Goal: Information Seeking & Learning: Learn about a topic

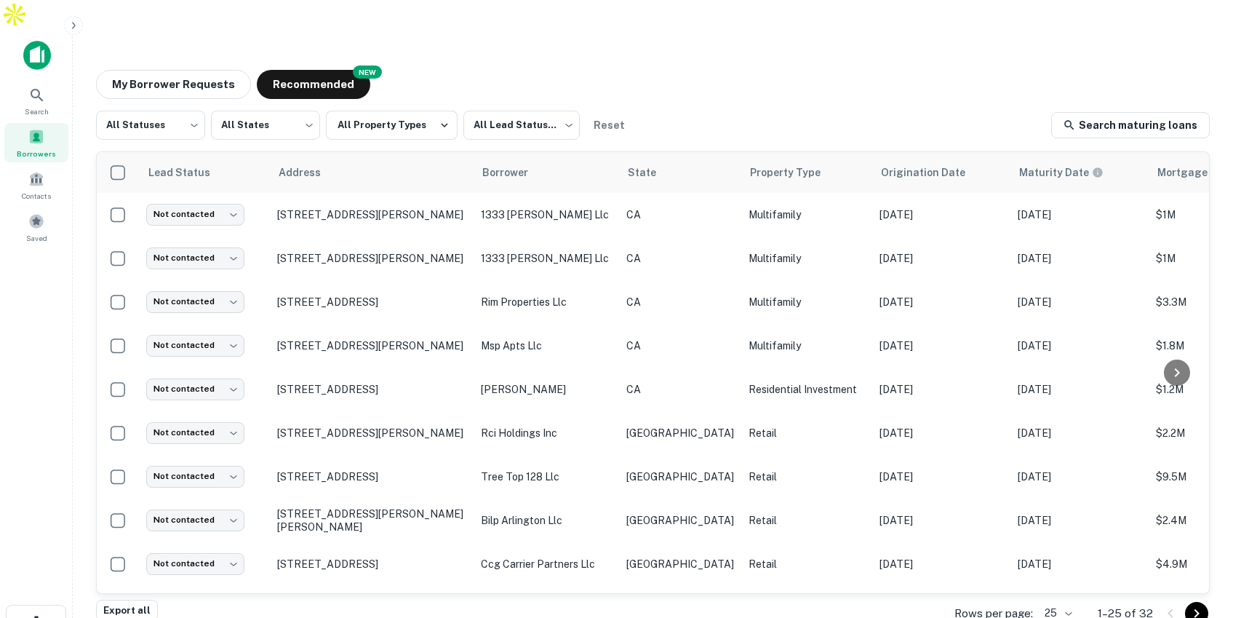
scroll to position [1, 0]
click at [199, 70] on button "My Borrower Requests" at bounding box center [173, 84] width 155 height 29
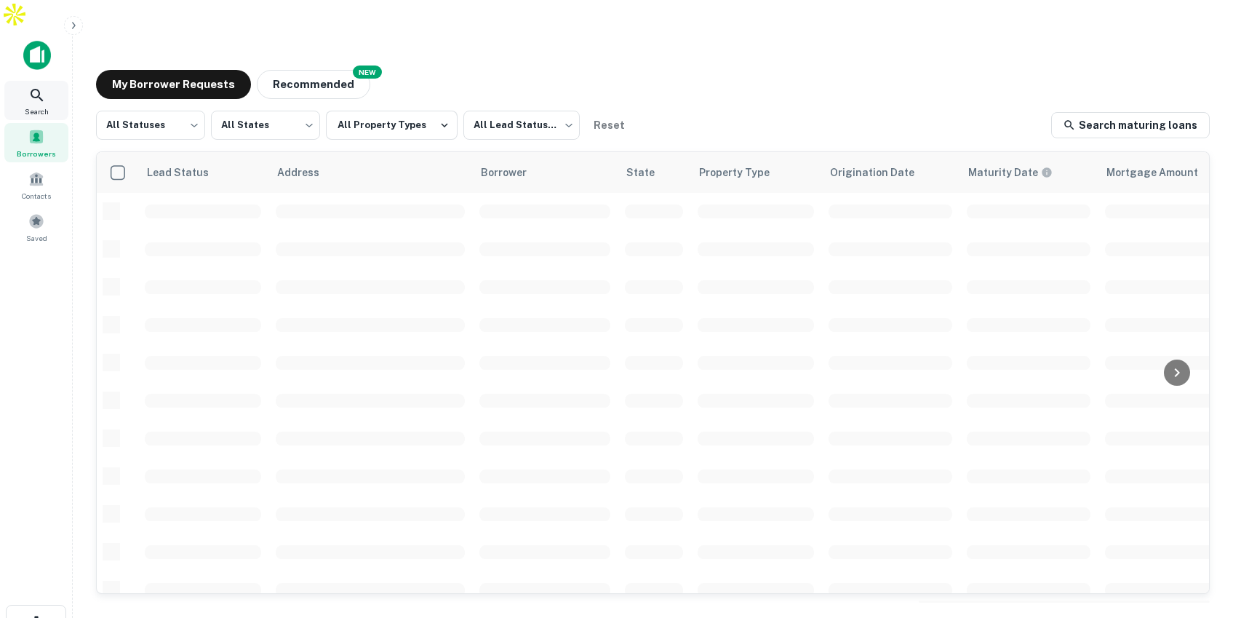
click at [30, 87] on icon at bounding box center [36, 95] width 17 height 17
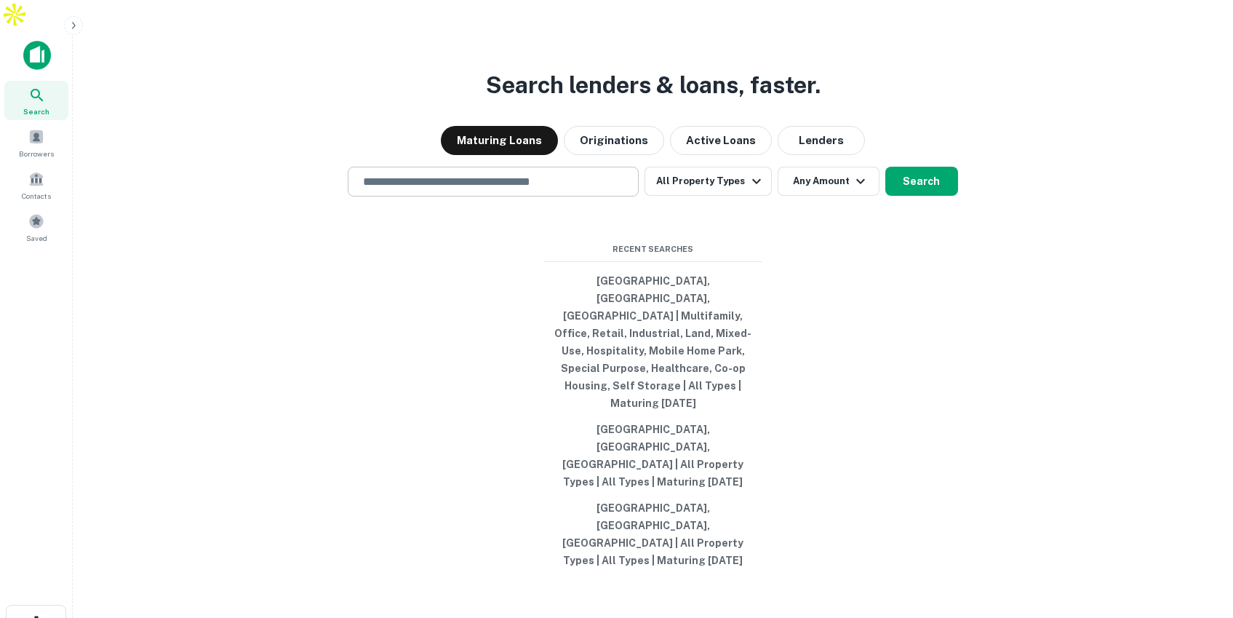
click at [495, 190] on input "text" at bounding box center [493, 181] width 278 height 17
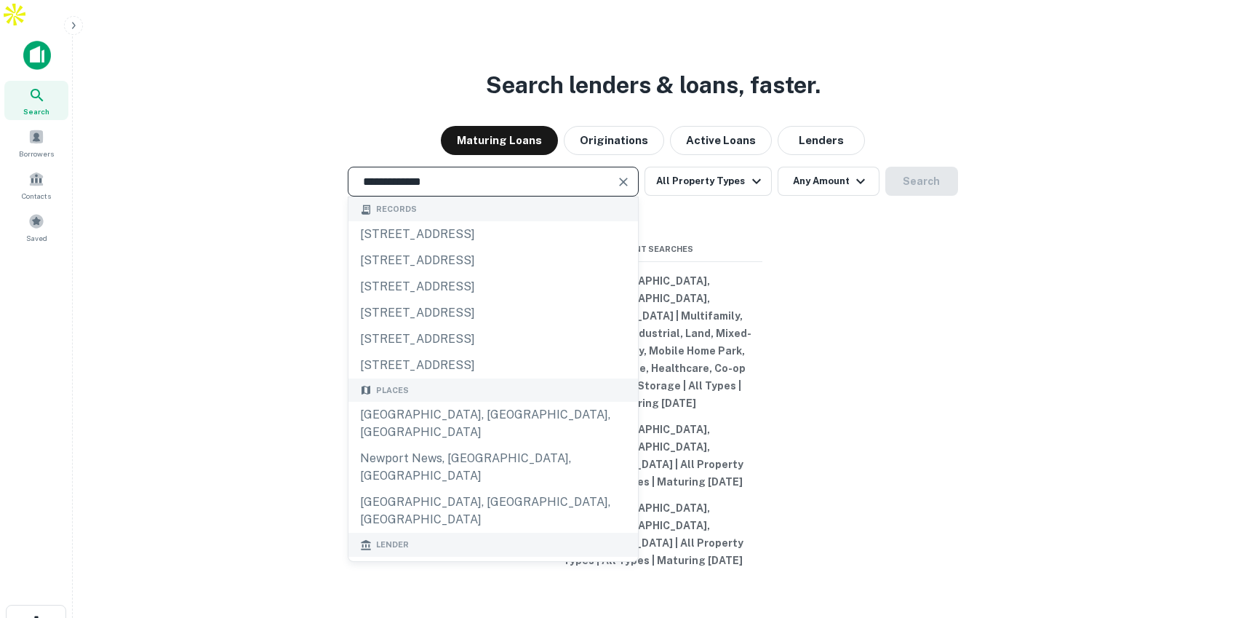
drag, startPoint x: 442, startPoint y: 221, endPoint x: 359, endPoint y: 215, distance: 83.8
click at [359, 190] on input "**********" at bounding box center [482, 181] width 256 height 17
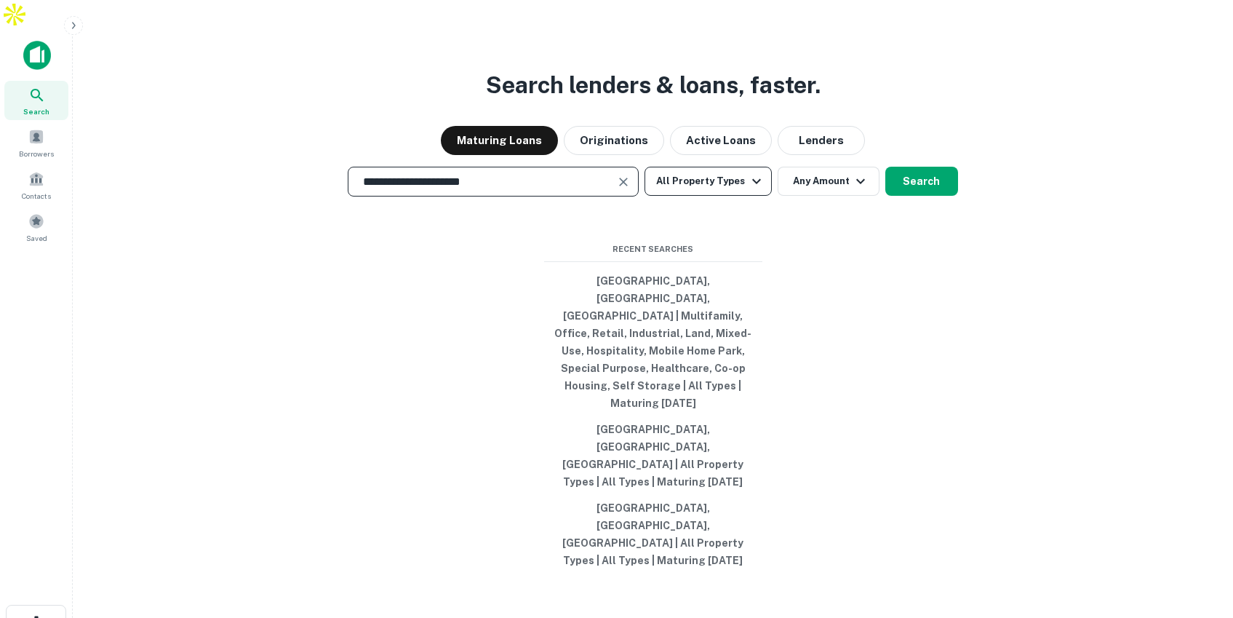
type input "**********"
click at [706, 196] on button "All Property Types" at bounding box center [707, 181] width 127 height 29
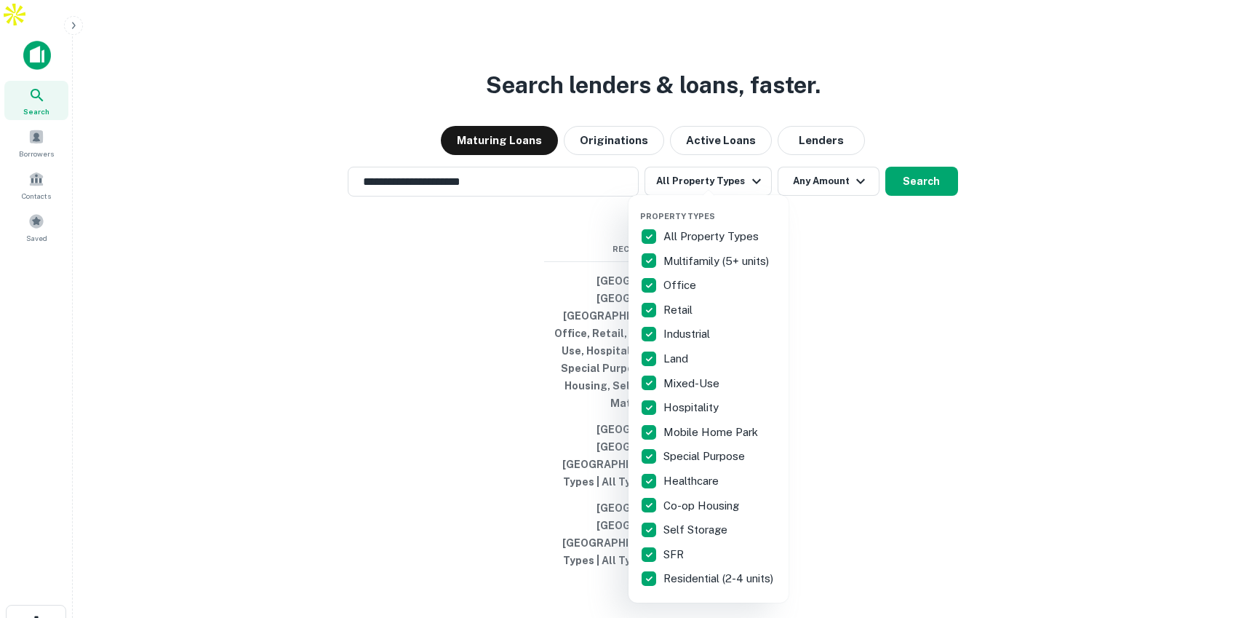
click at [828, 245] on div at bounding box center [616, 309] width 1233 height 618
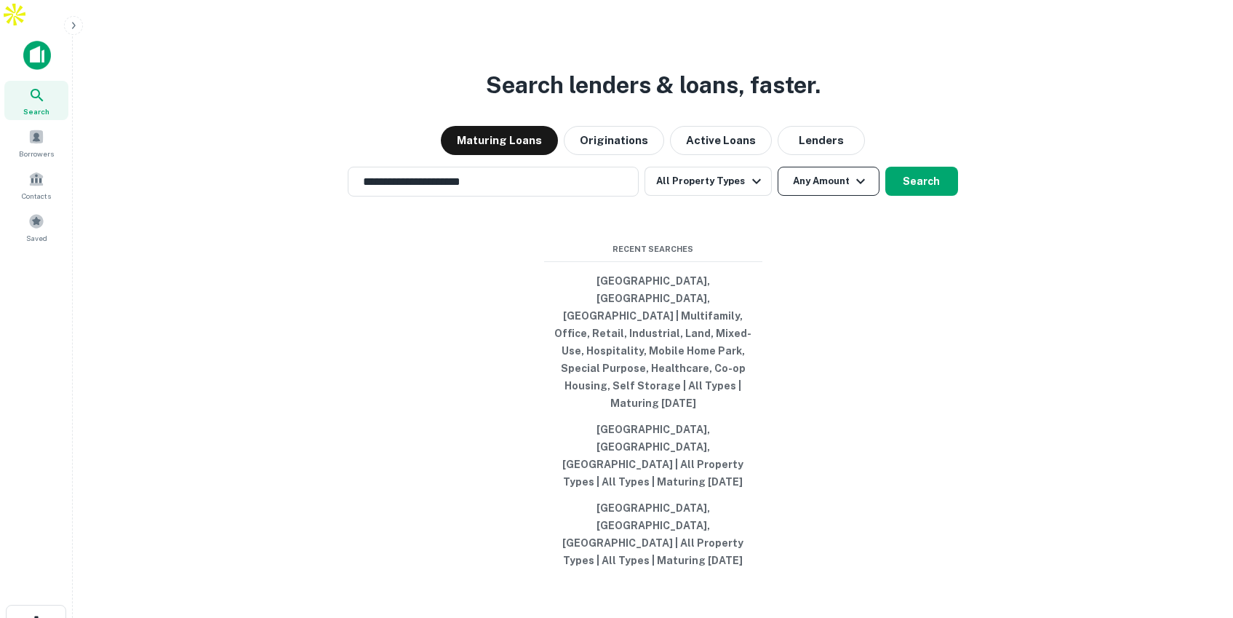
click at [844, 196] on button "Any Amount" at bounding box center [829, 181] width 102 height 29
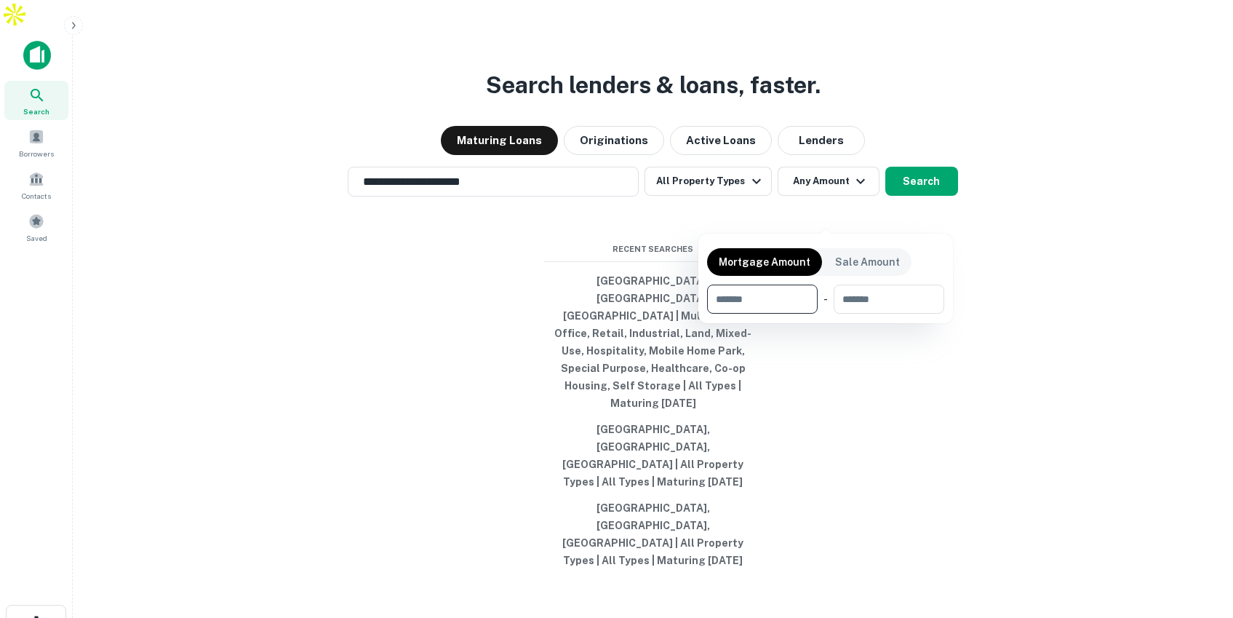
click at [770, 293] on input "number" at bounding box center [757, 298] width 100 height 29
type input "*******"
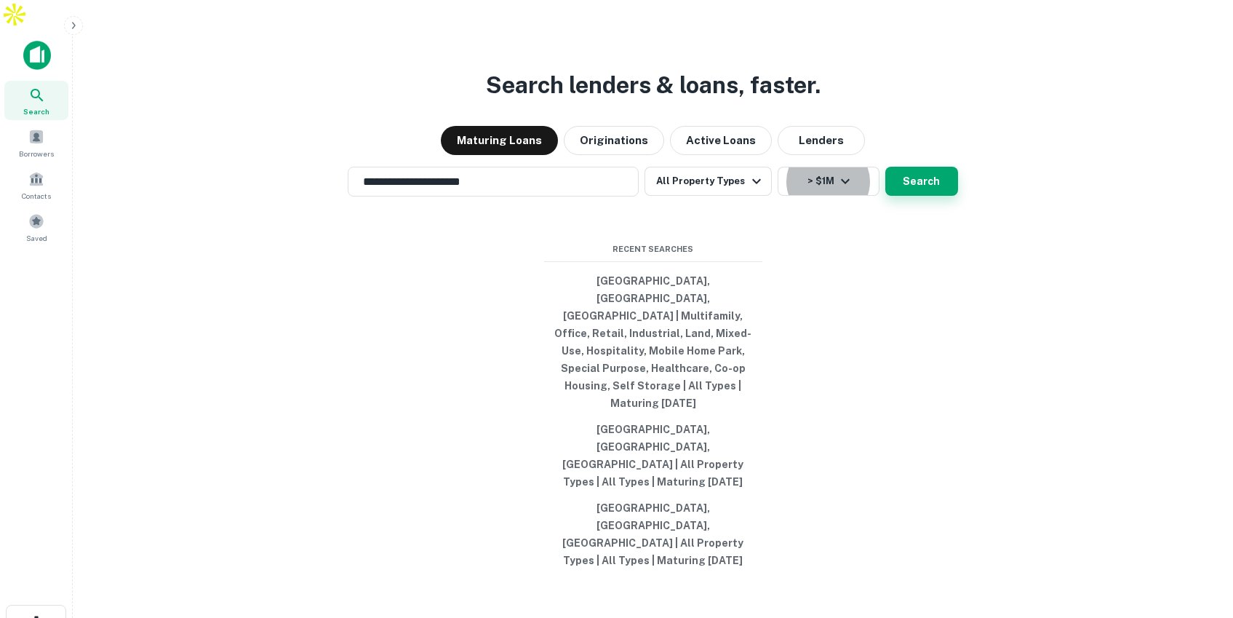
click at [914, 196] on button "Search" at bounding box center [921, 181] width 73 height 29
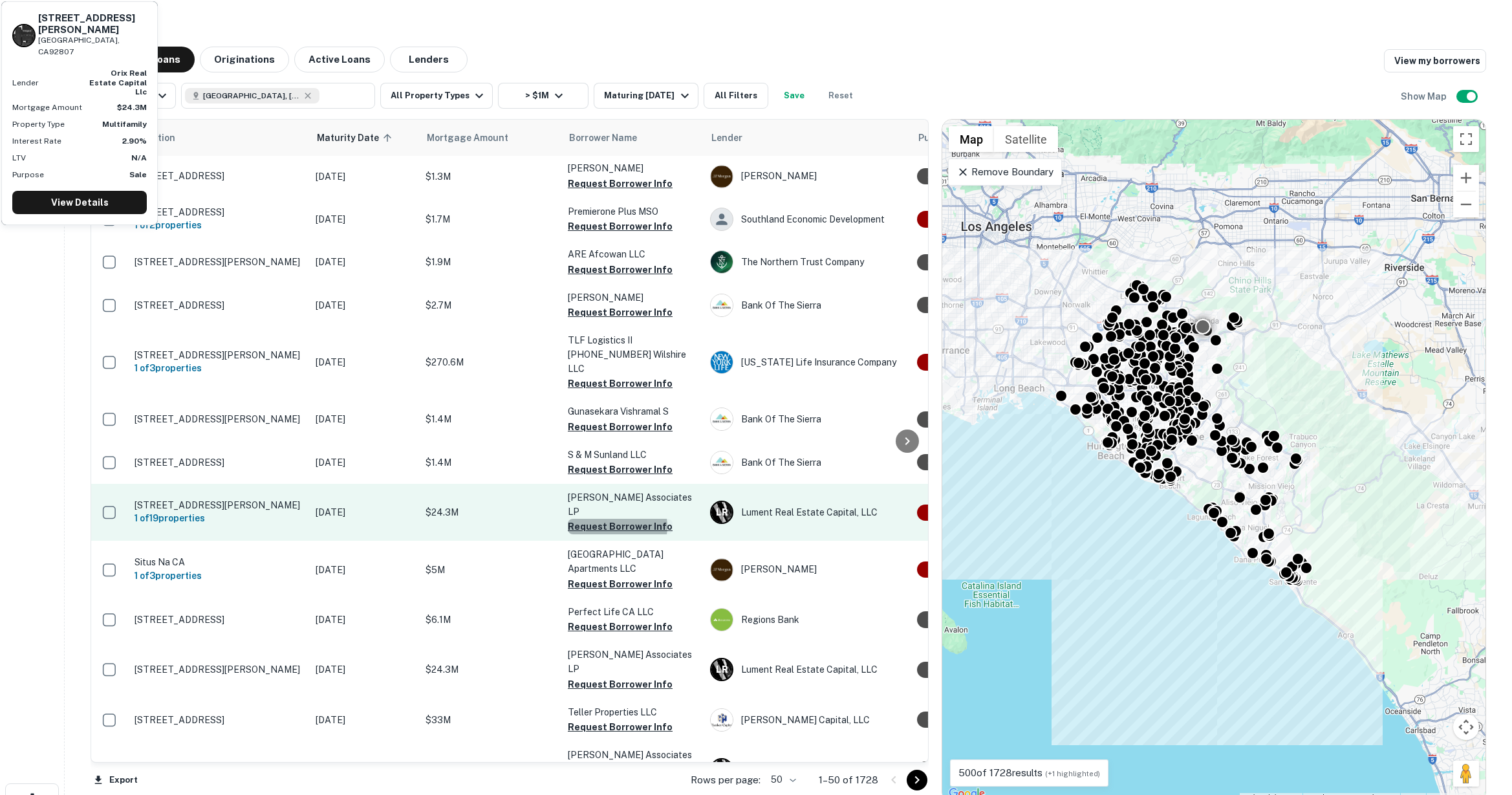
scroll to position [44, 0]
click at [615, 518] on button "Request Borrower Info" at bounding box center [621, 526] width 105 height 15
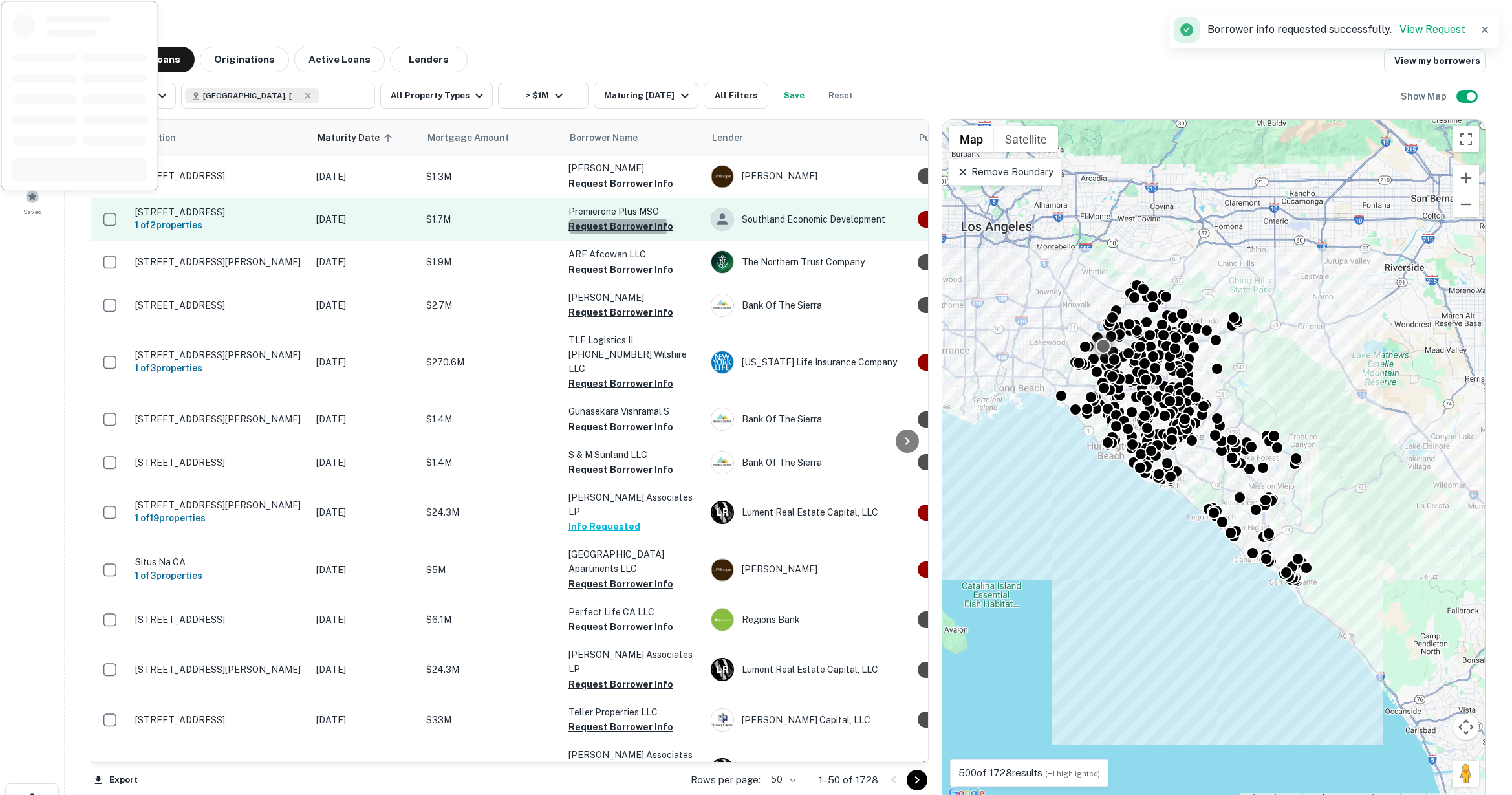
click at [607, 219] on button "Request Borrower Info" at bounding box center [621, 226] width 105 height 15
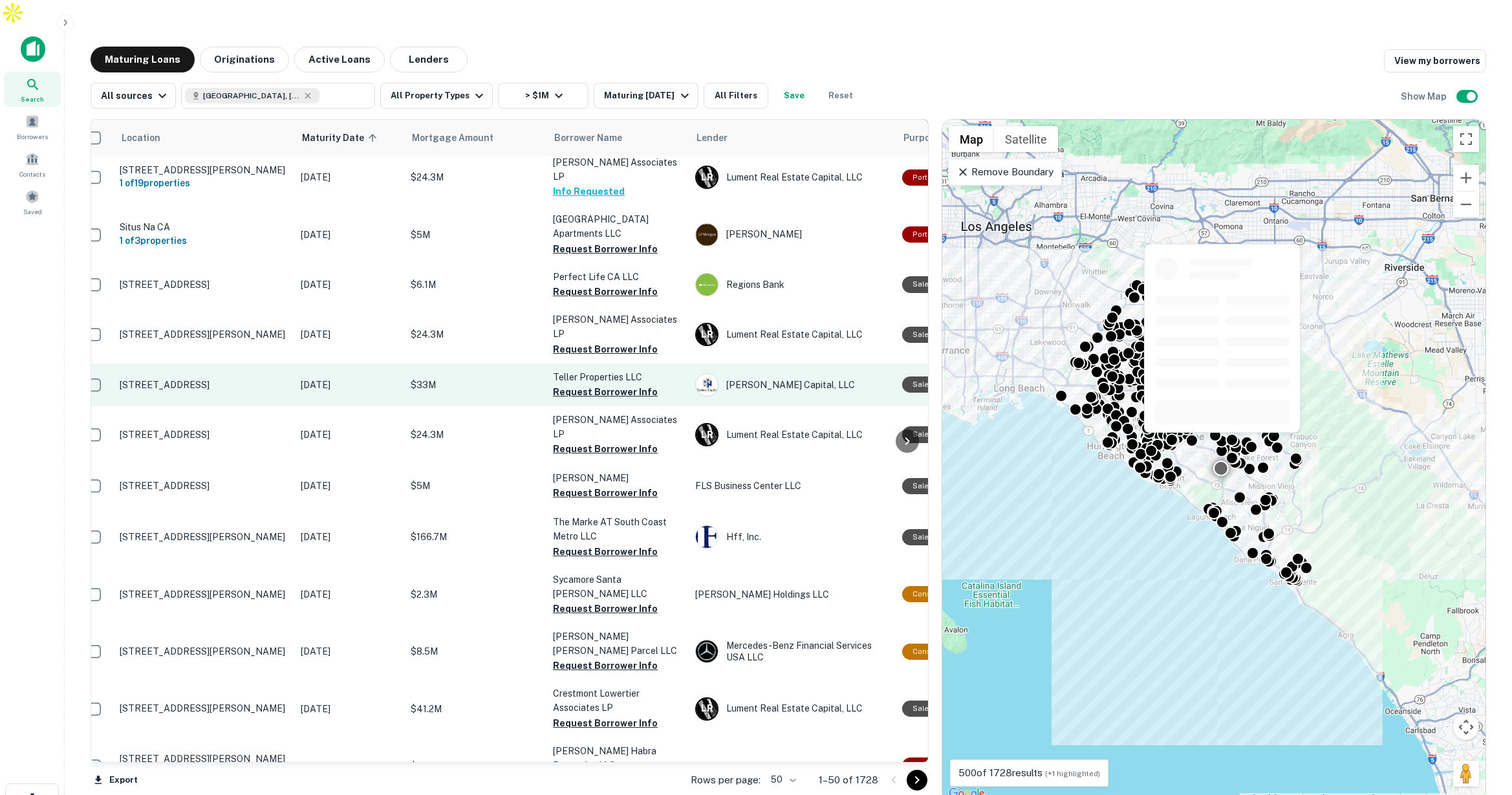
scroll to position [0, 14]
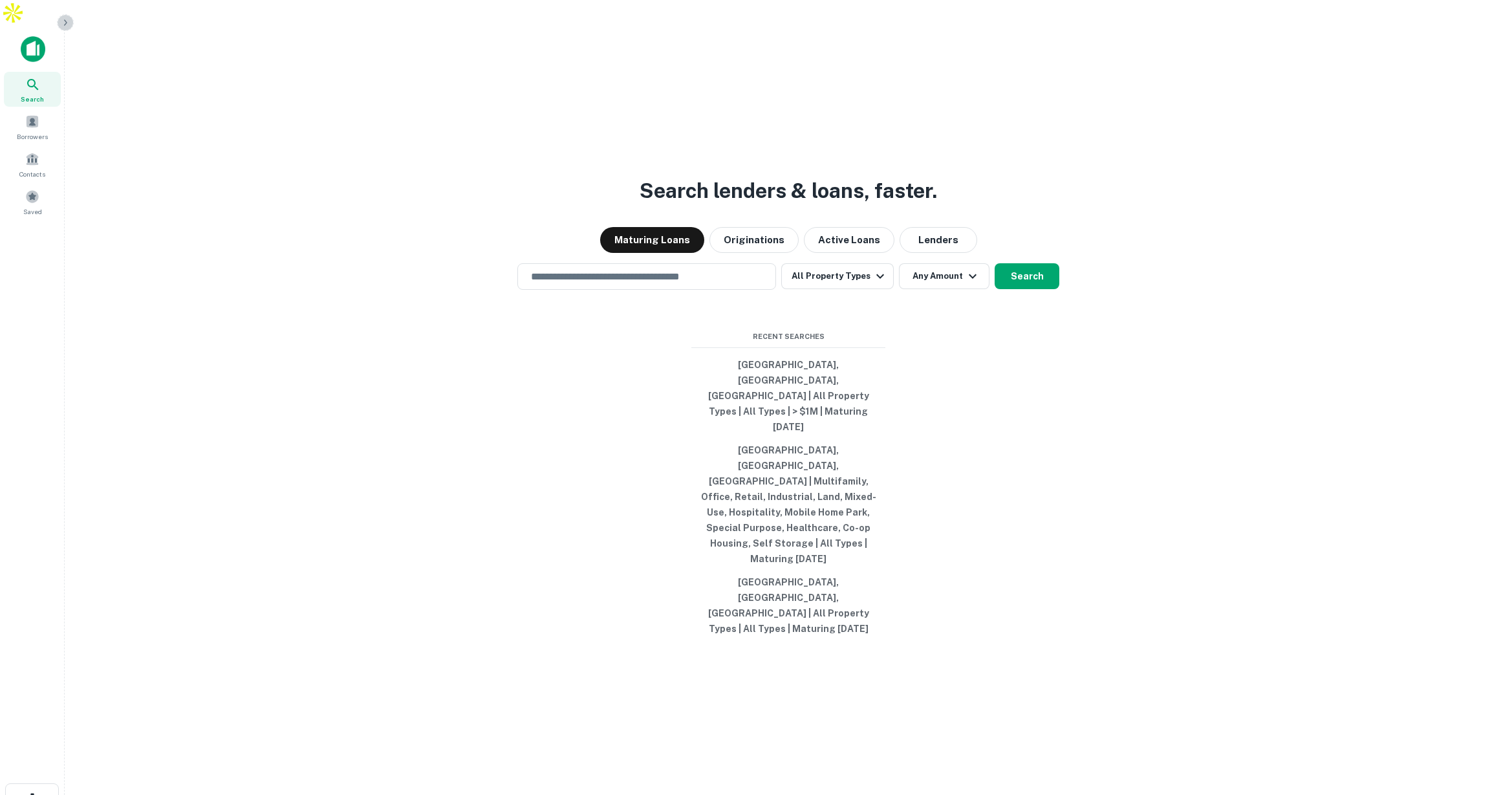
click at [70, 22] on icon "button" at bounding box center [66, 23] width 11 height 11
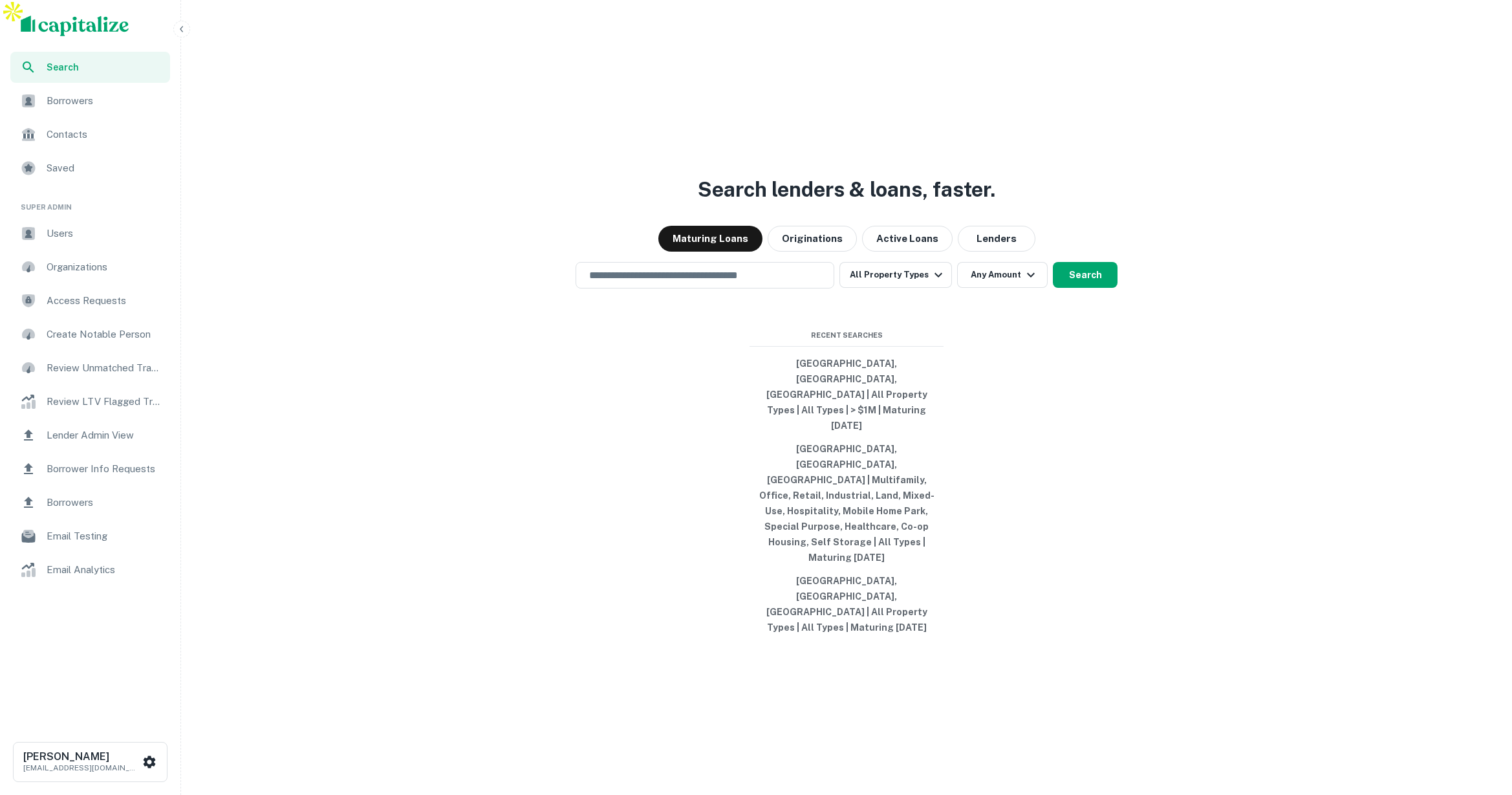
click at [112, 429] on span "Lender Admin View" at bounding box center [104, 435] width 116 height 15
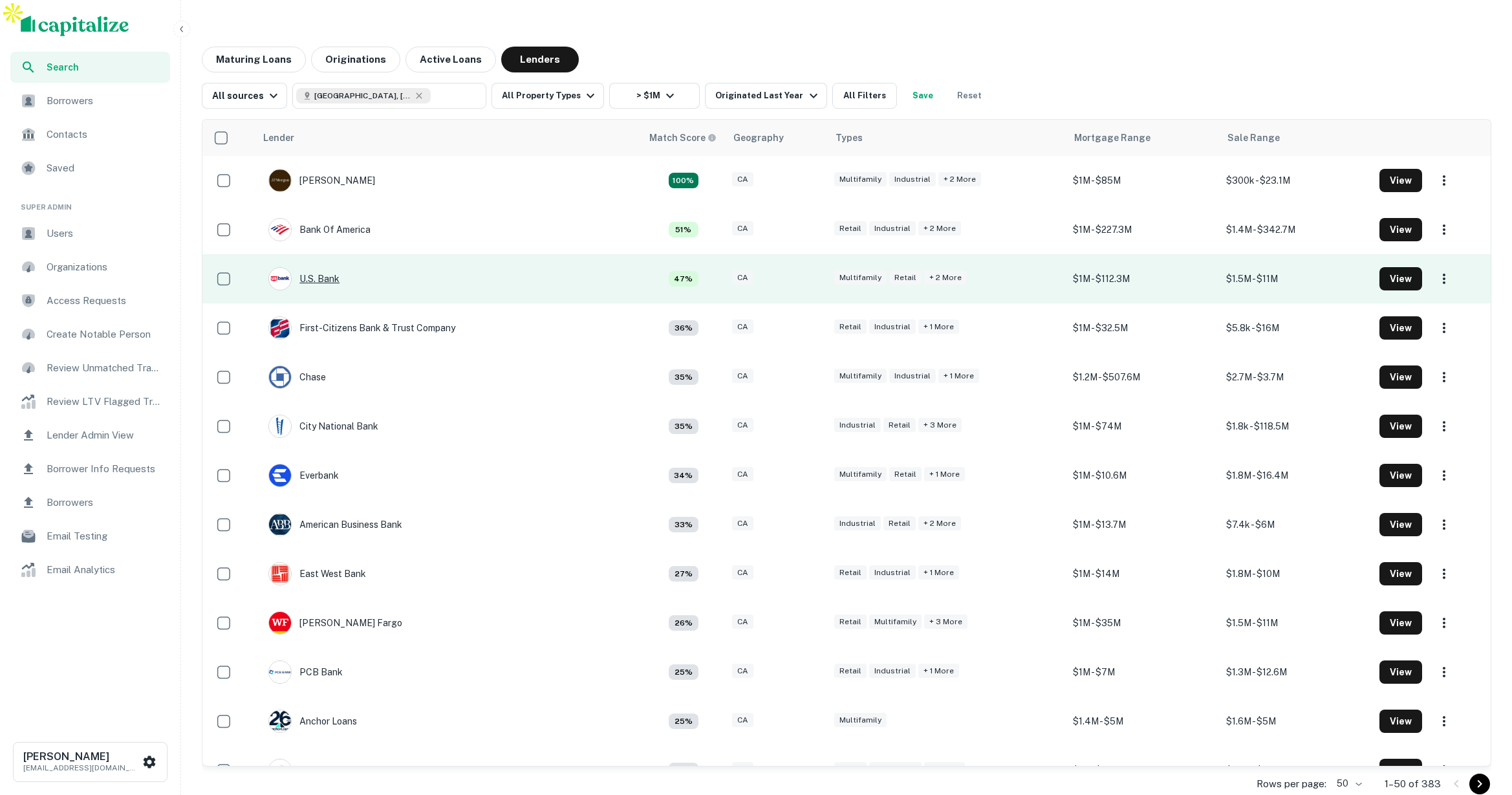
click at [317, 267] on div "U.s. Bank" at bounding box center [304, 278] width 71 height 23
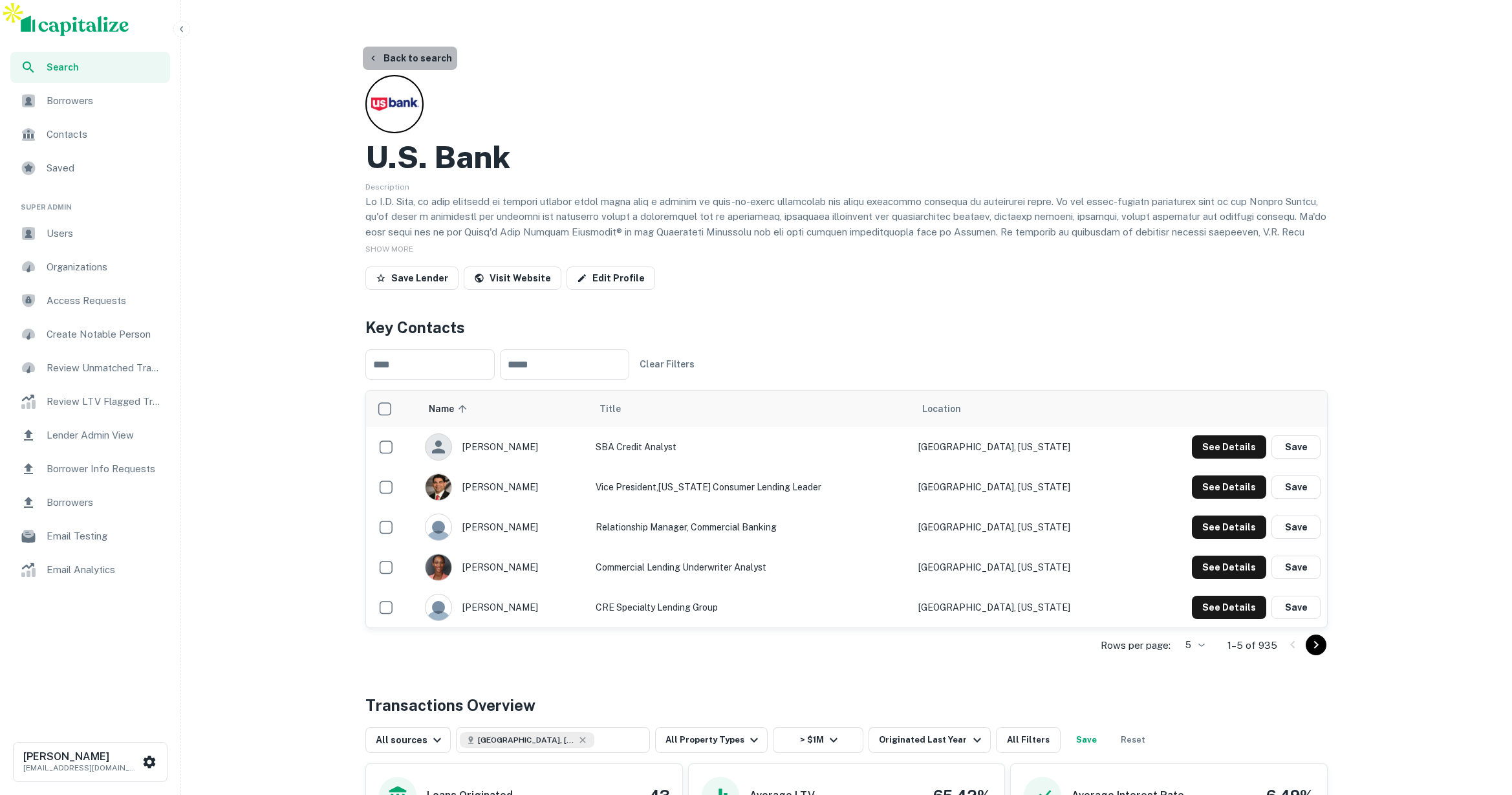
click at [412, 46] on button "Back to search" at bounding box center [410, 58] width 94 height 23
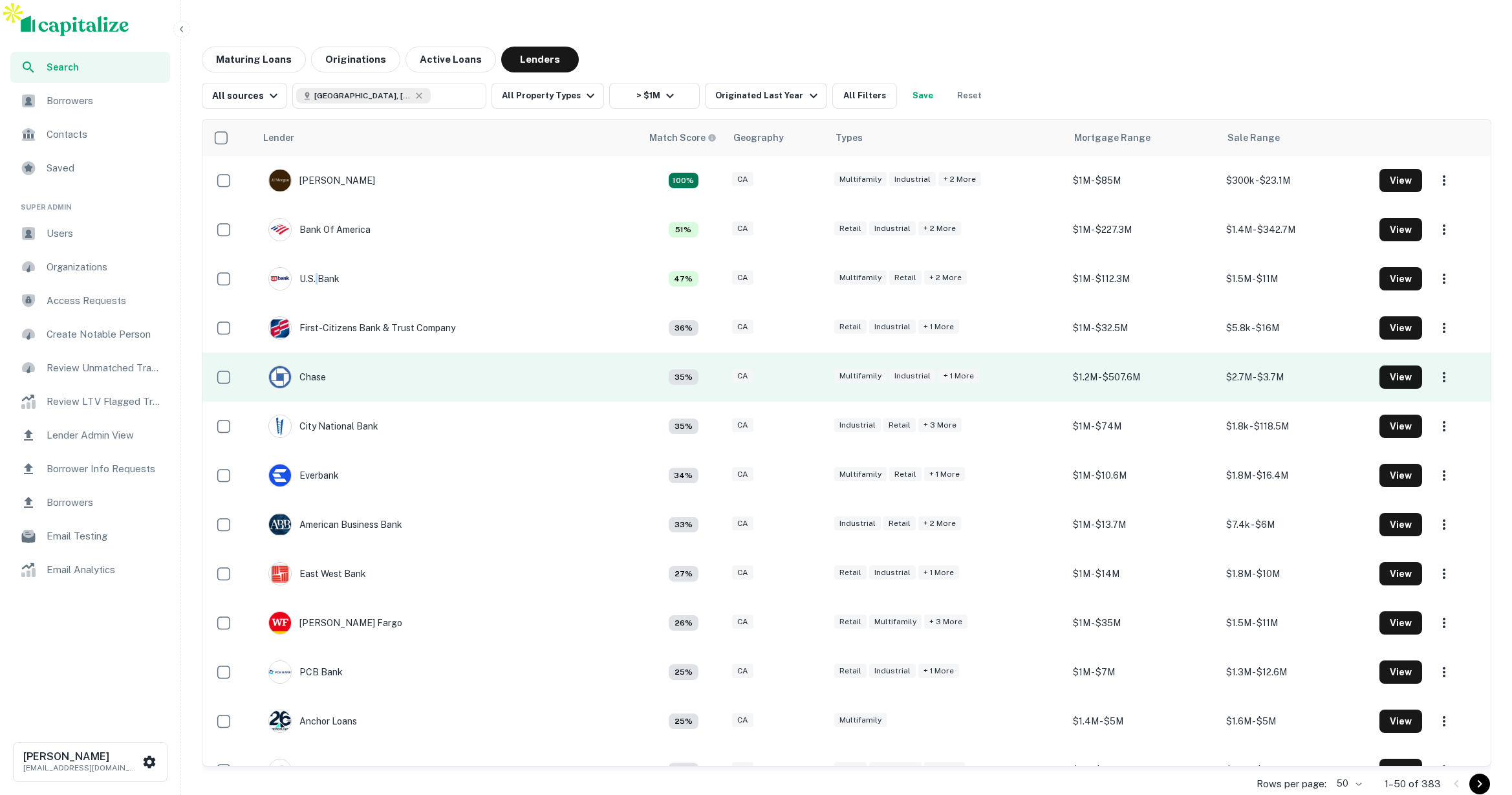
drag, startPoint x: 316, startPoint y: 248, endPoint x: 601, endPoint y: 330, distance: 296.6
click at [601, 352] on td "Chase" at bounding box center [448, 376] width 386 height 49
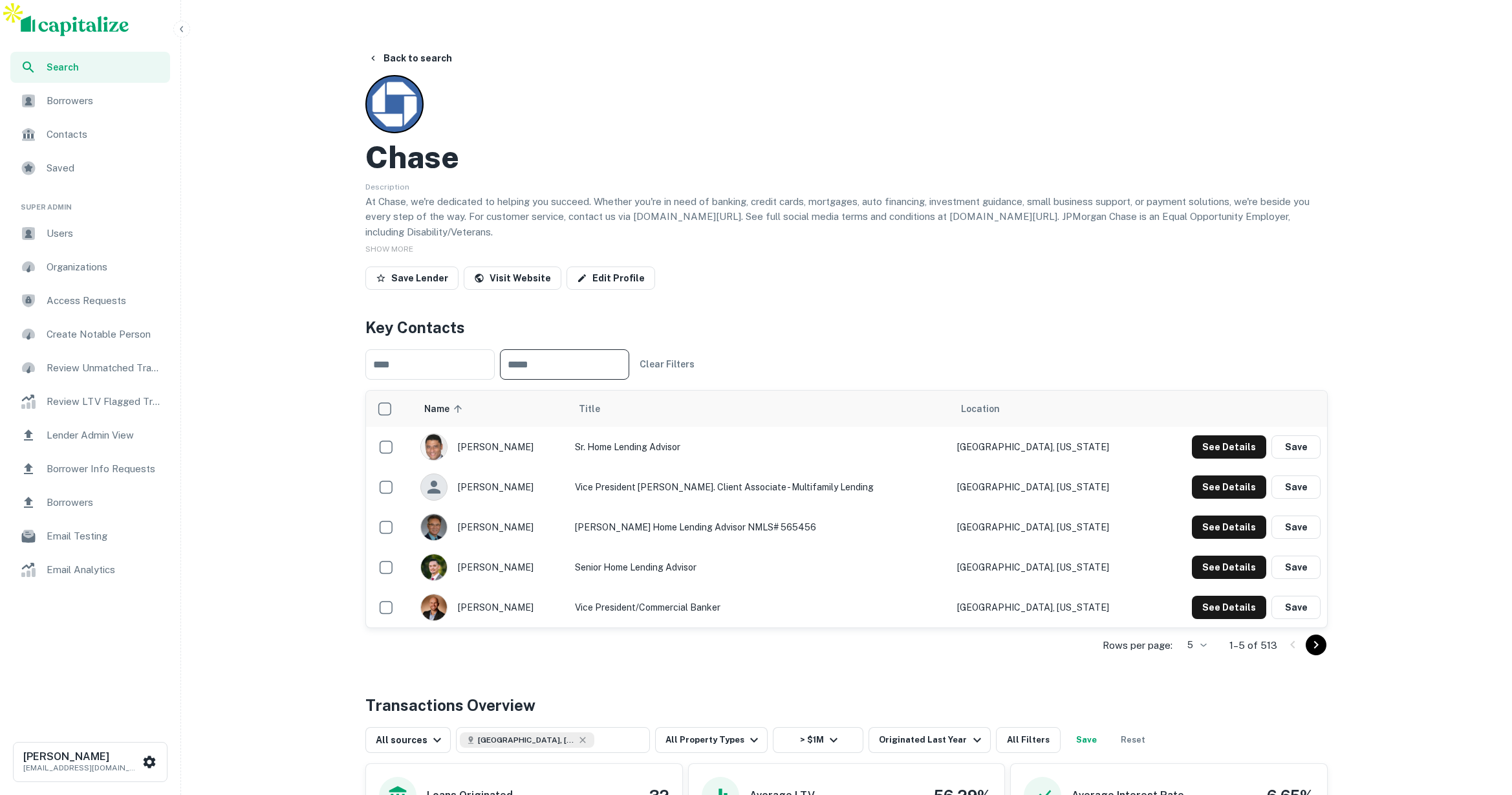
click at [601, 349] on input "text" at bounding box center [564, 365] width 129 height 30
click at [396, 46] on button "Back to search" at bounding box center [410, 58] width 94 height 23
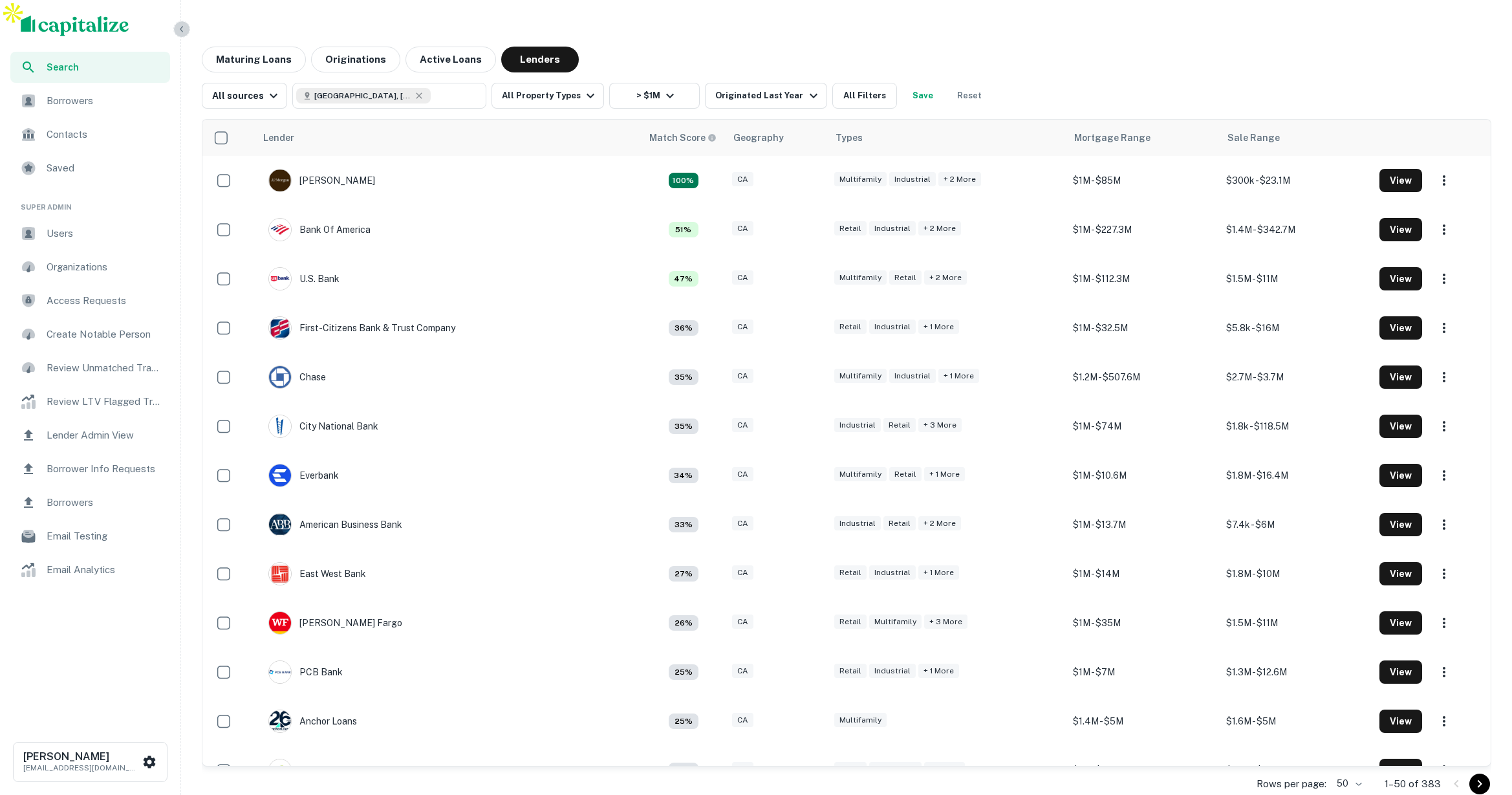
click at [181, 34] on icon "button" at bounding box center [182, 29] width 11 height 11
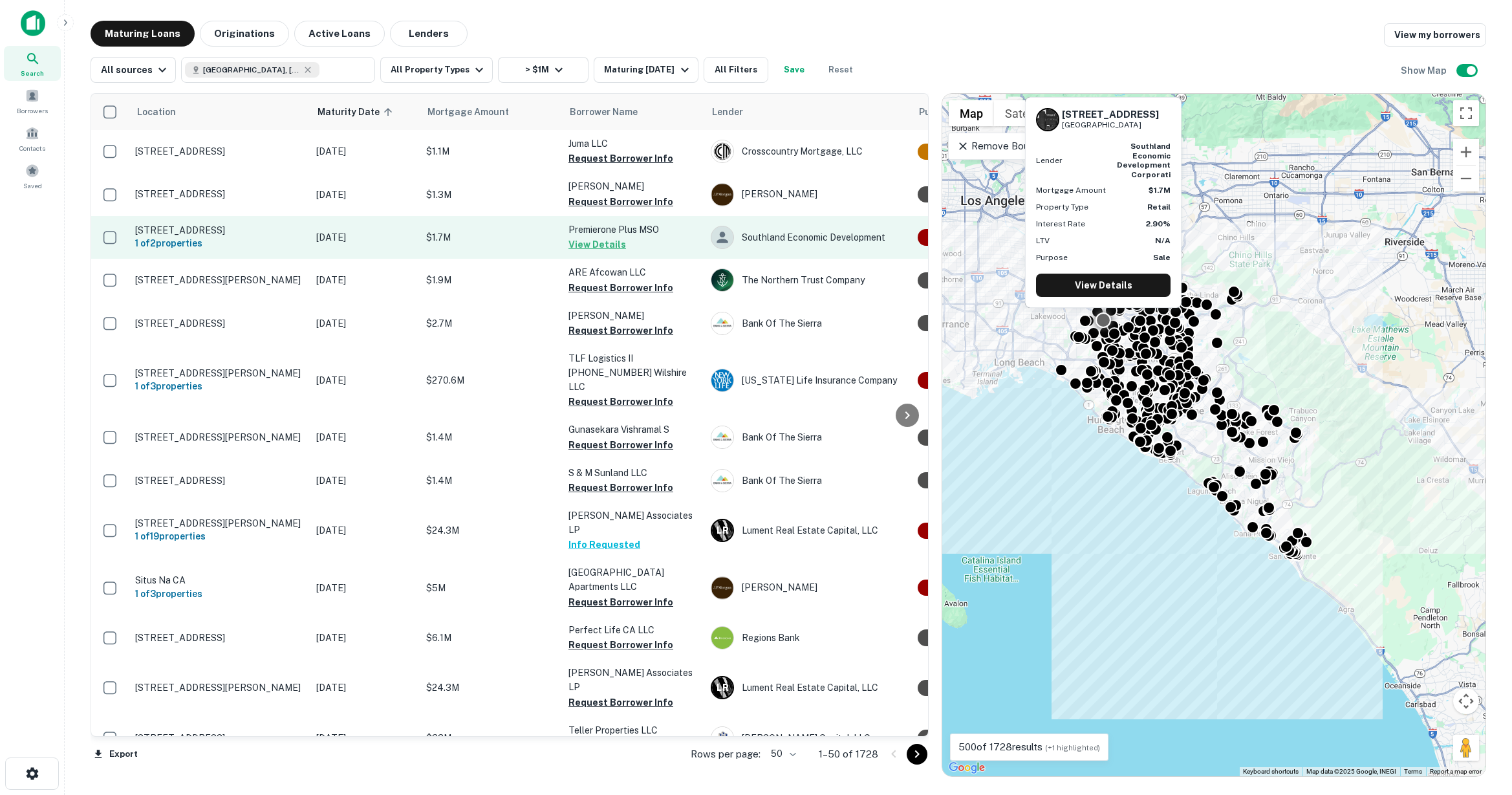
click at [497, 245] on td "$1.7M" at bounding box center [491, 237] width 142 height 43
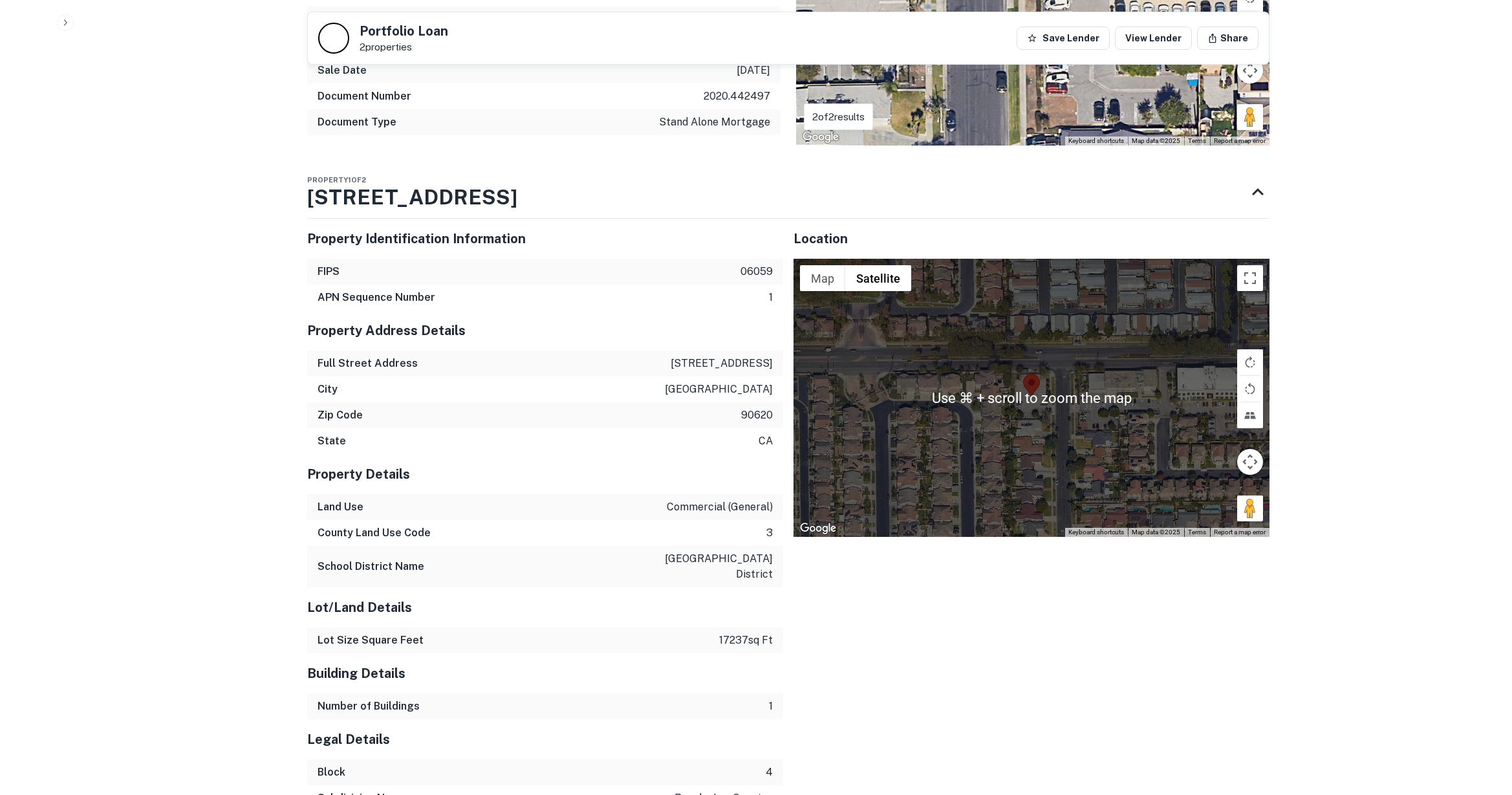
scroll to position [1160, 0]
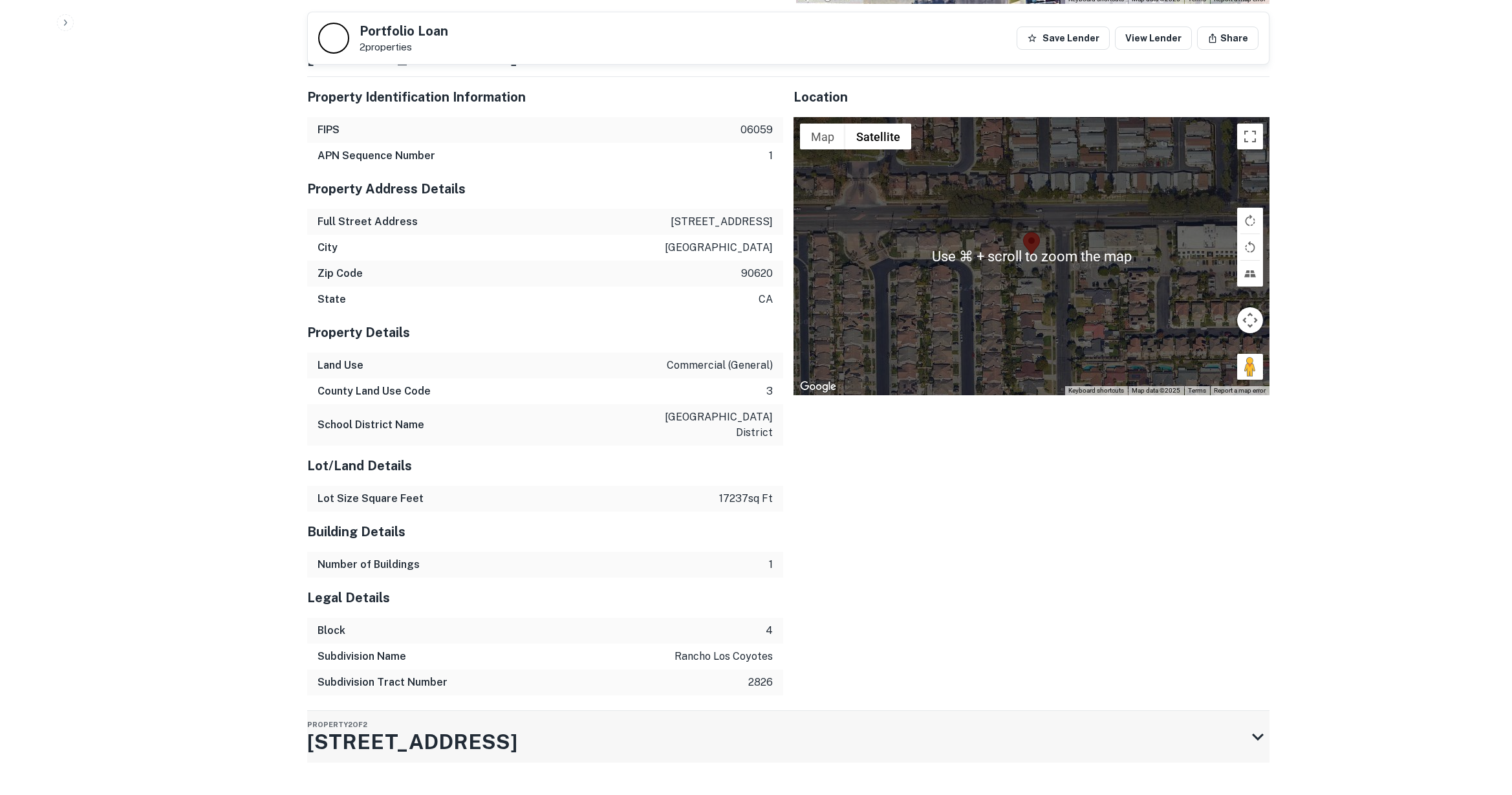
click at [1251, 725] on icon at bounding box center [1259, 736] width 23 height 23
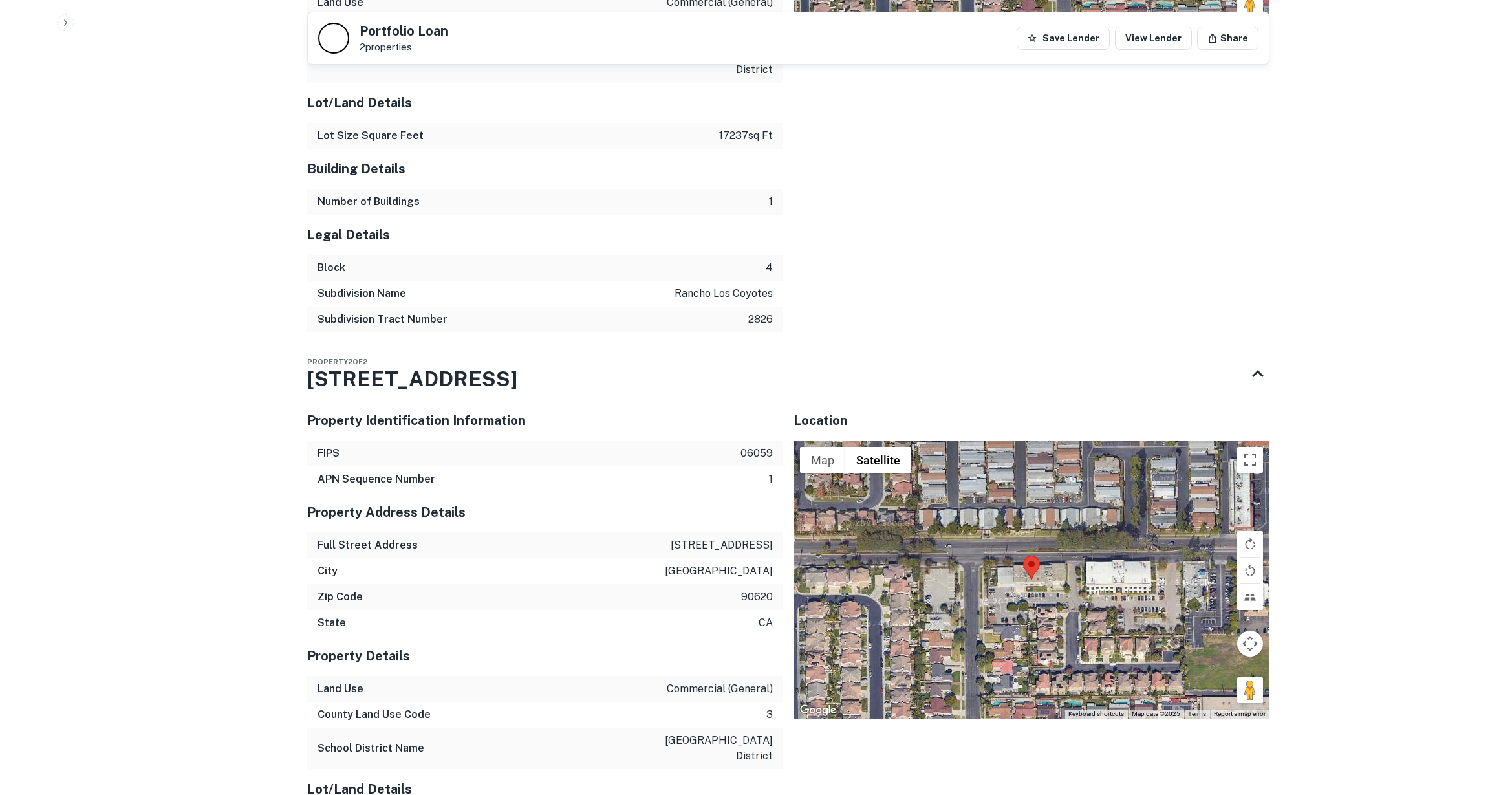
scroll to position [1521, 0]
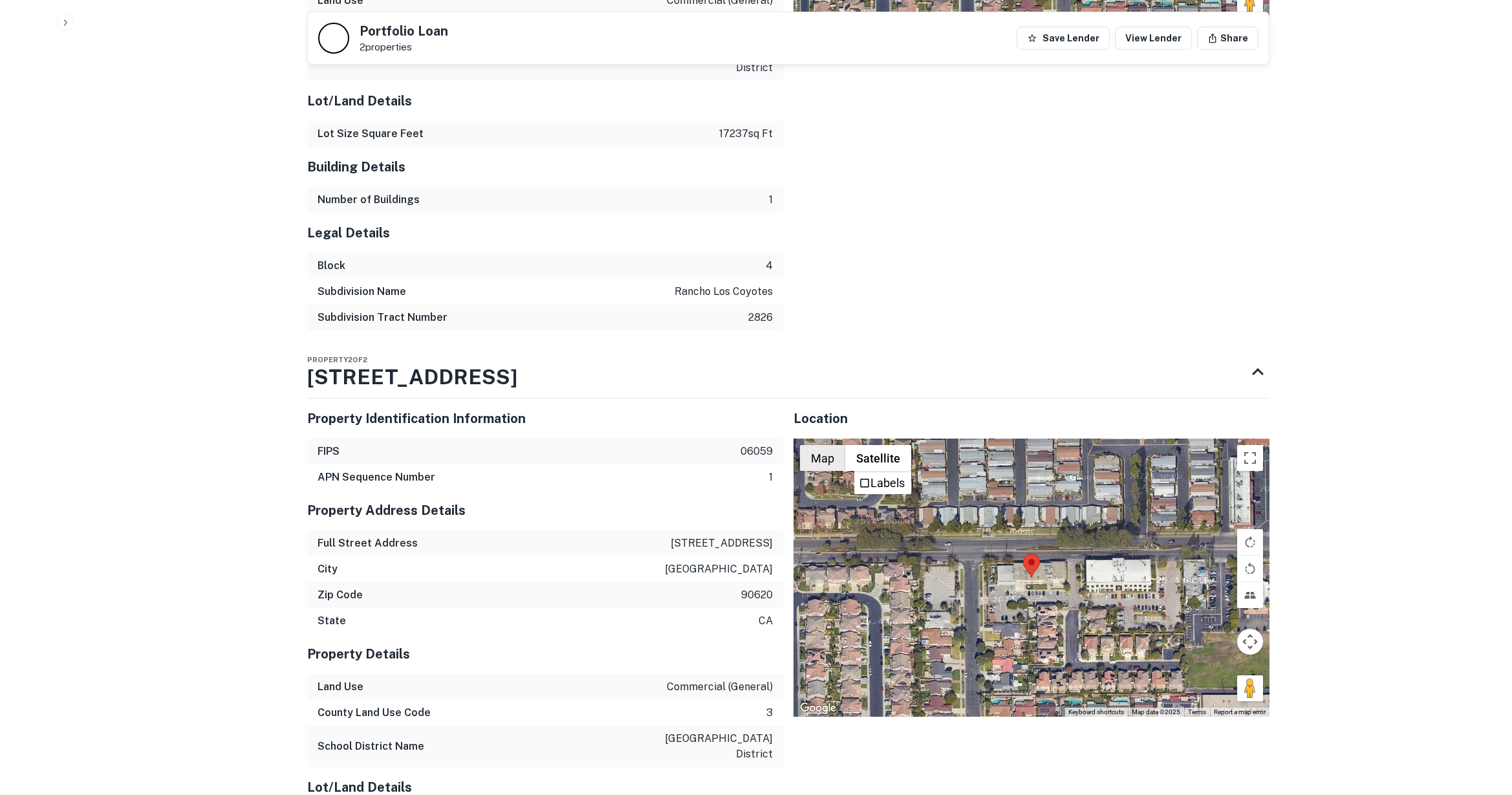
click at [832, 445] on button "Map" at bounding box center [823, 457] width 45 height 26
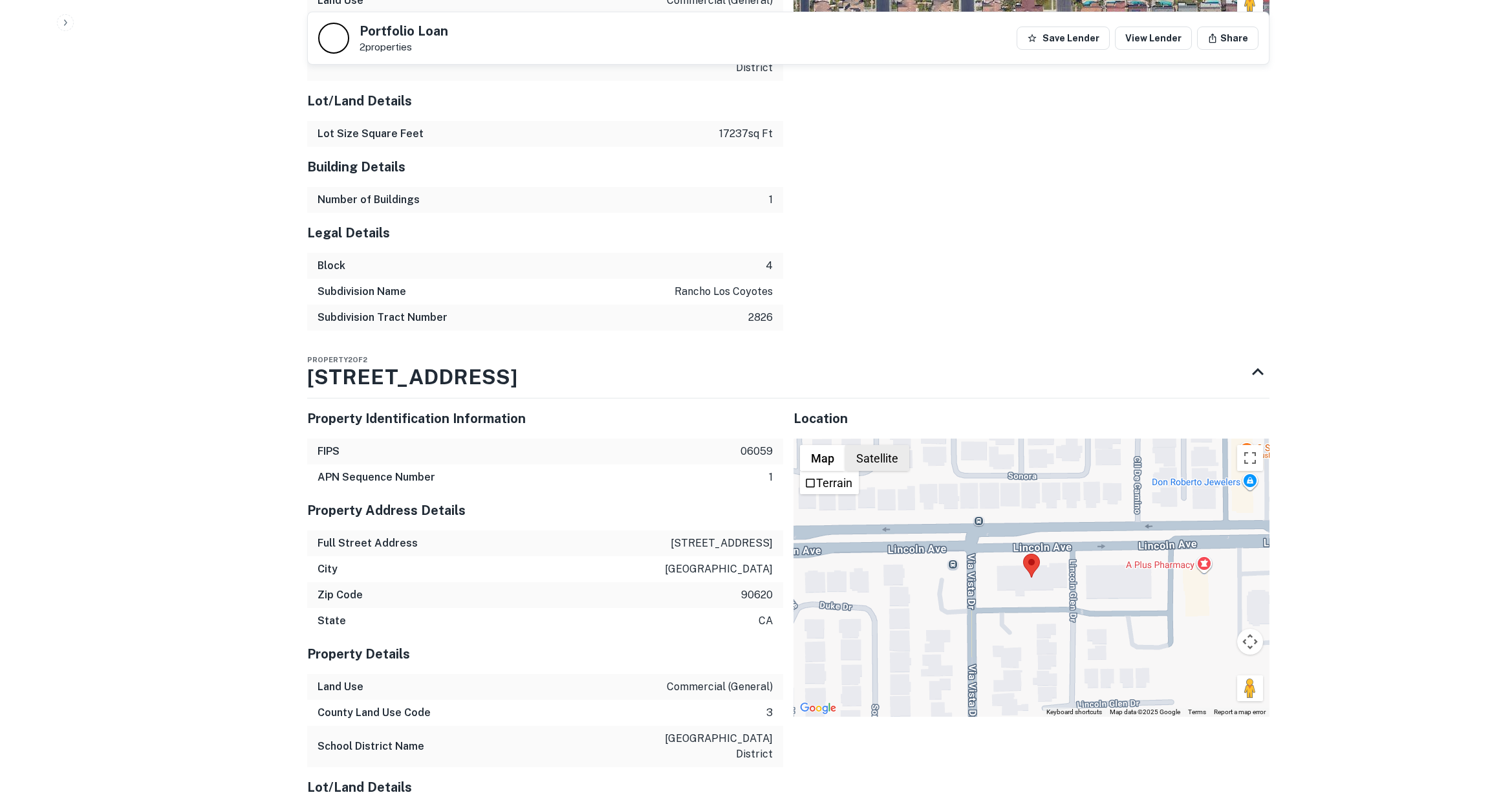
click at [870, 445] on button "Satellite" at bounding box center [878, 457] width 64 height 26
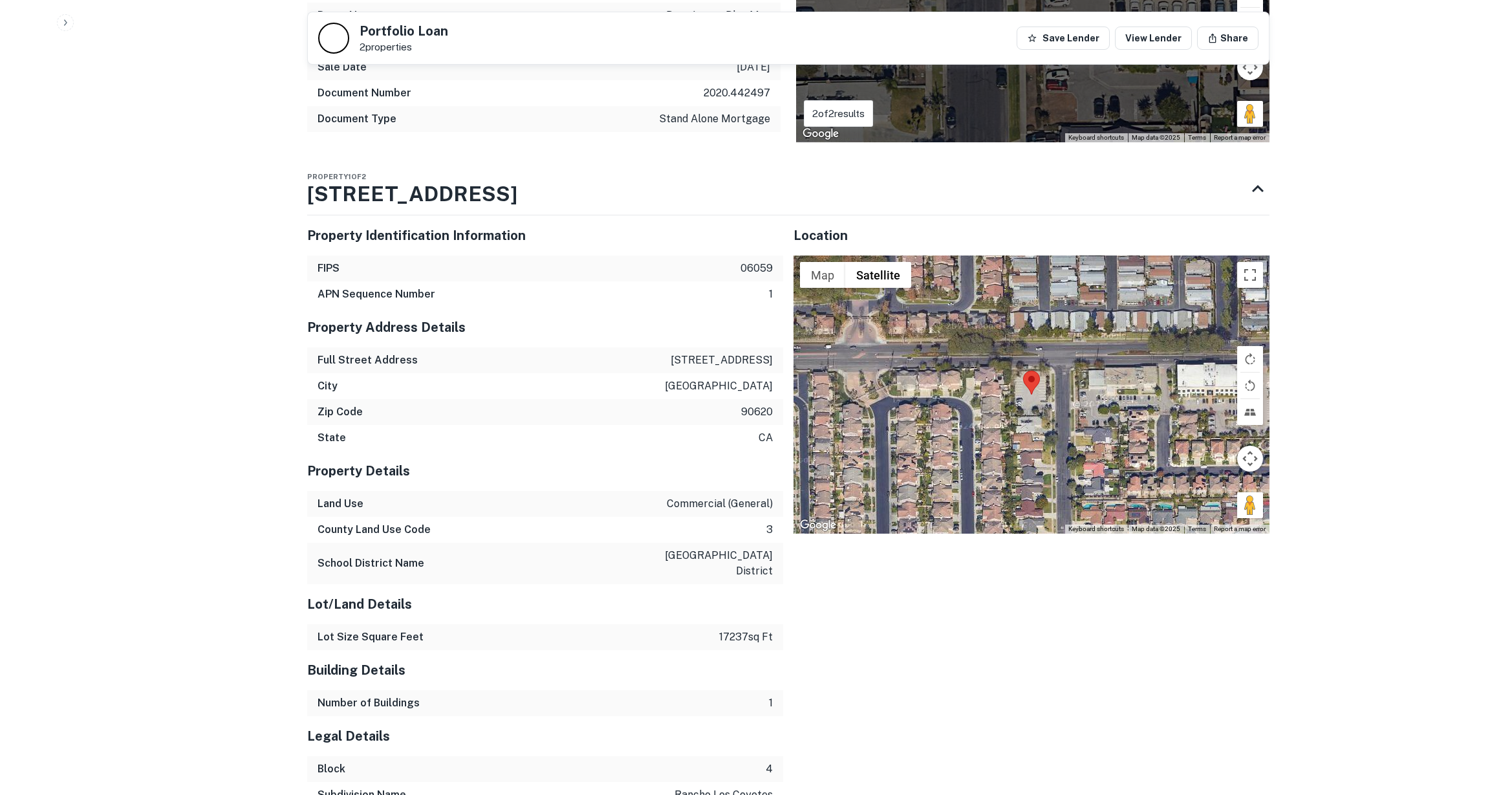
scroll to position [870, 0]
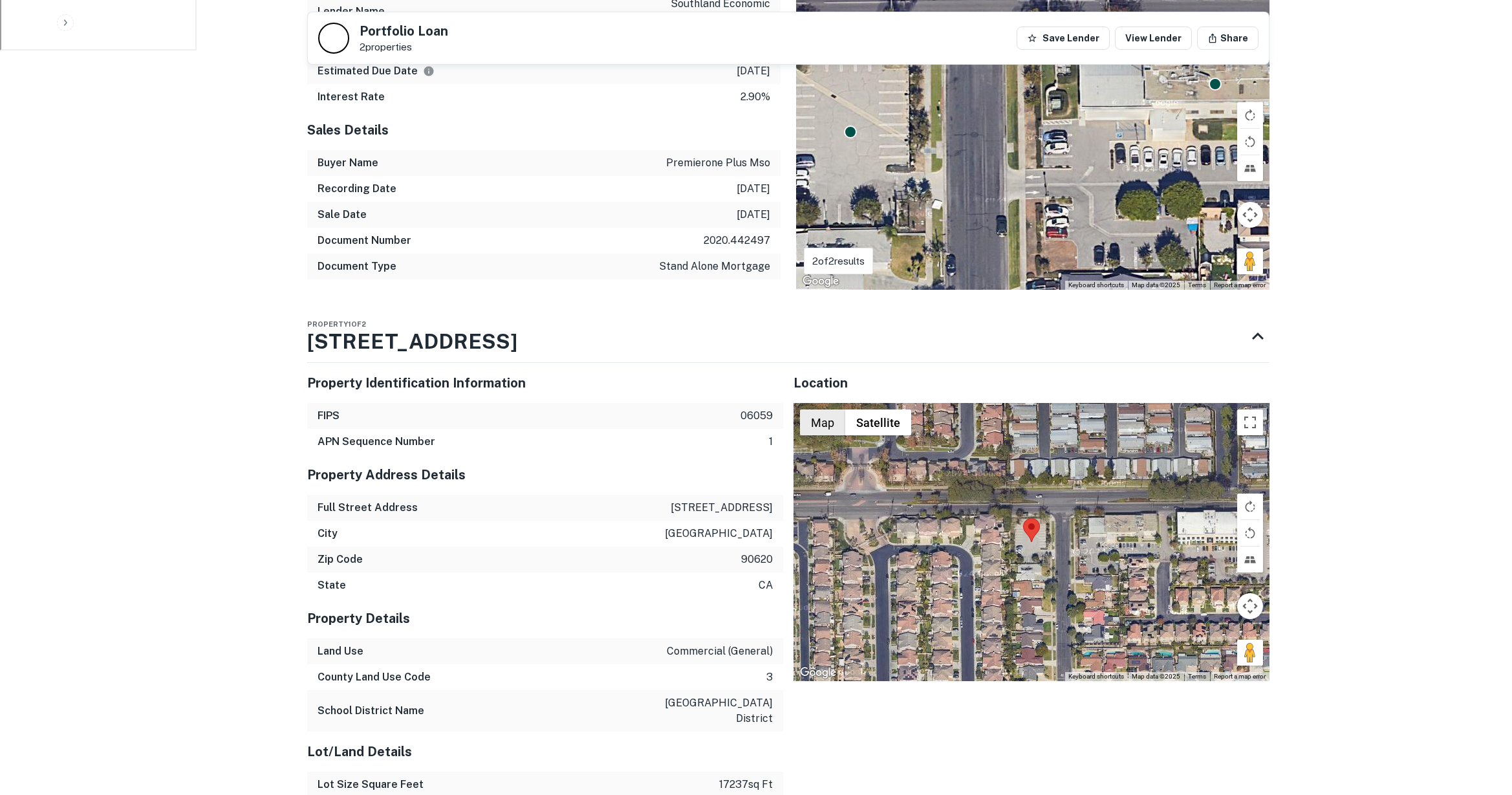
click at [817, 409] on button "Map" at bounding box center [823, 422] width 45 height 26
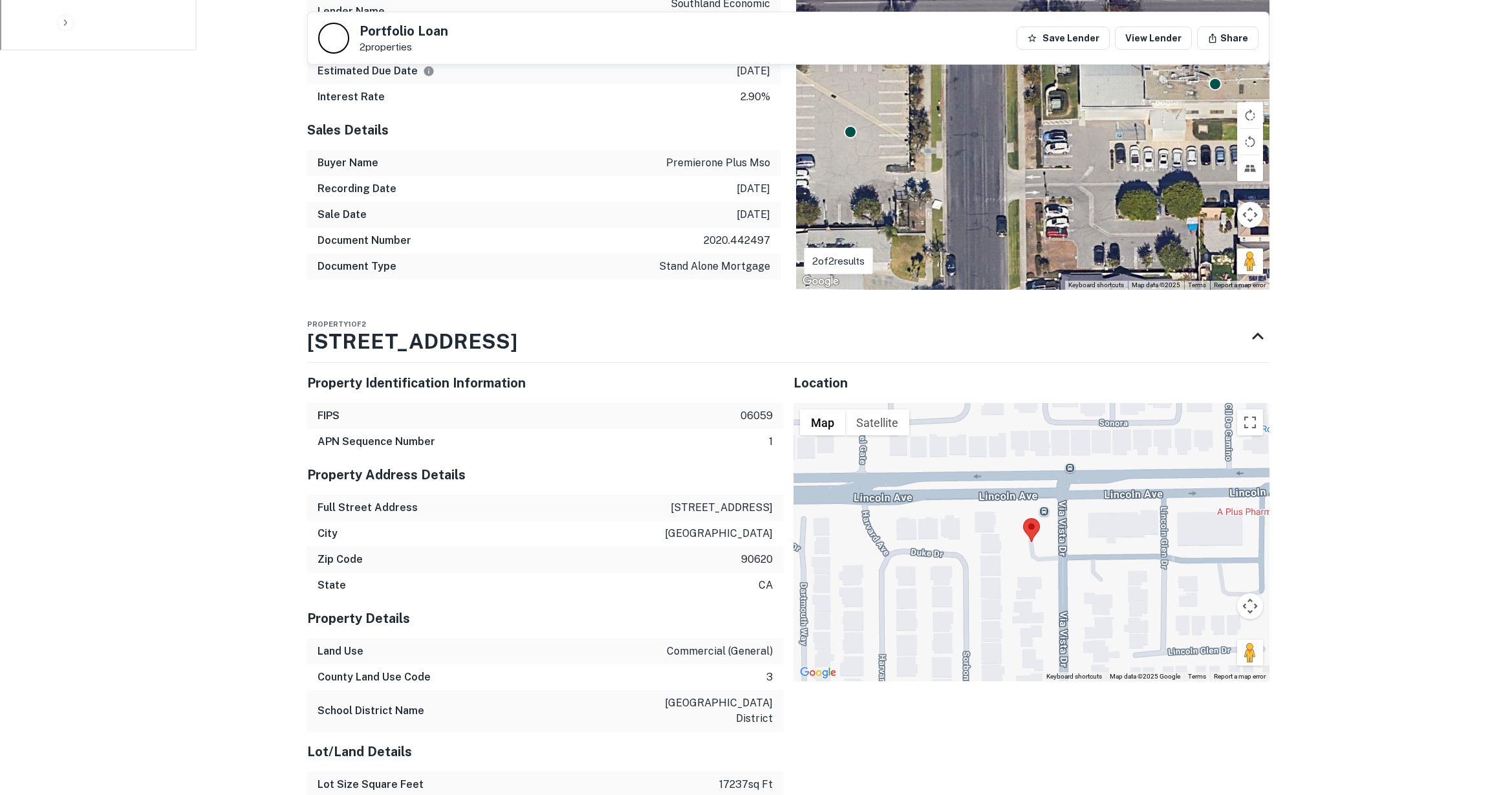
click at [821, 409] on button "Map" at bounding box center [823, 422] width 45 height 26
click at [874, 409] on button "Satellite" at bounding box center [878, 422] width 64 height 26
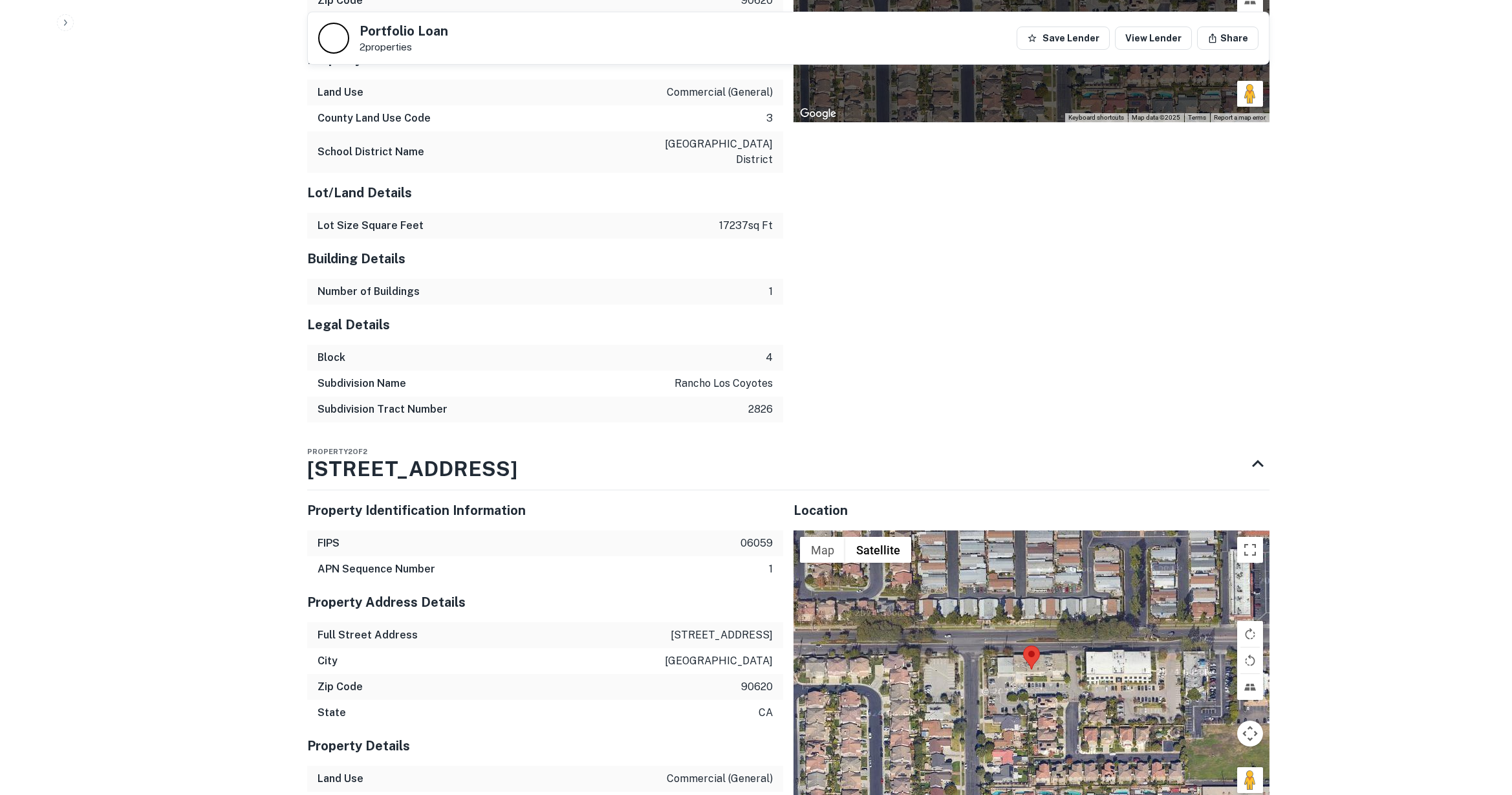
scroll to position [1437, 0]
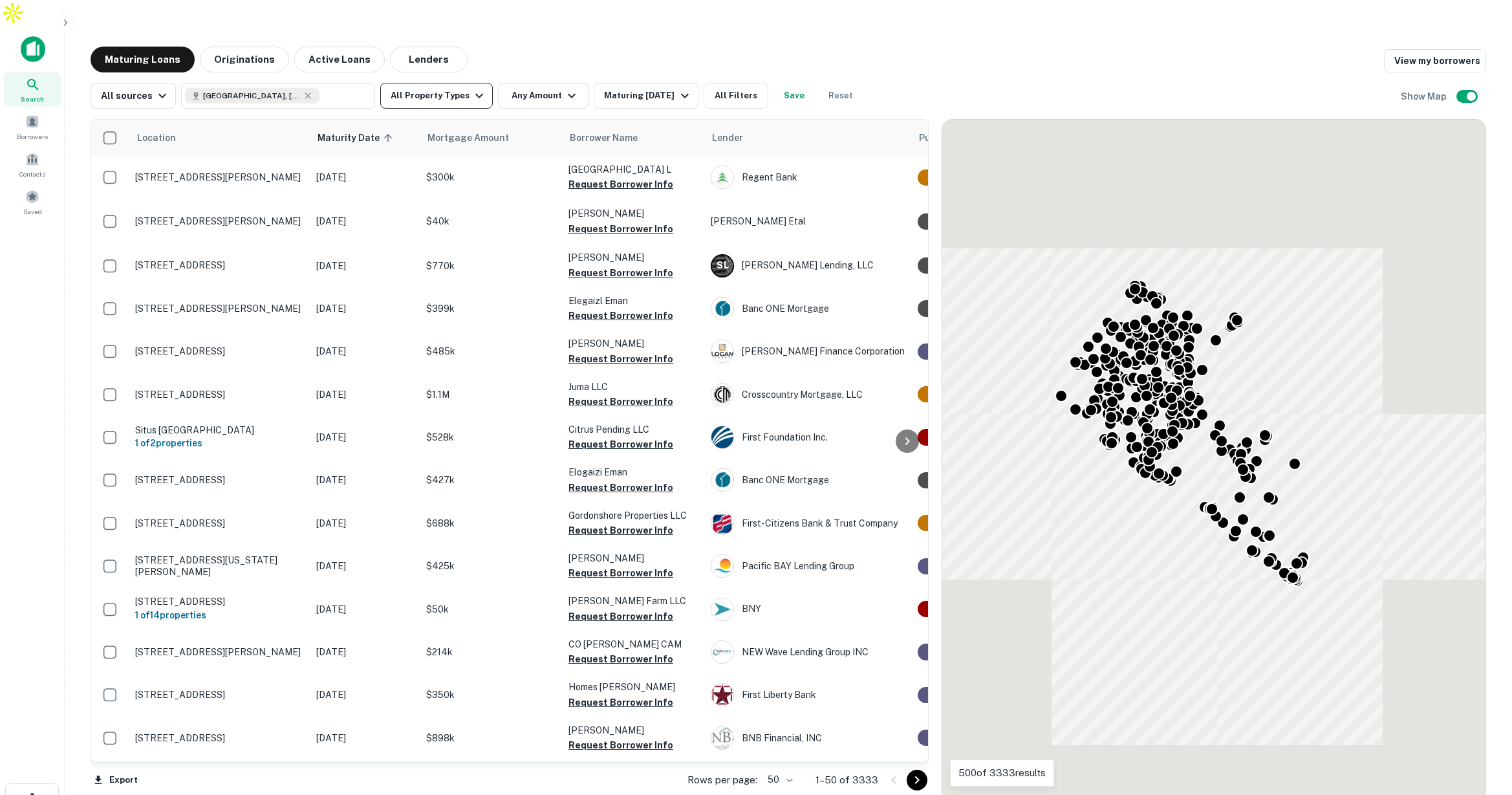
click at [474, 88] on icon "button" at bounding box center [479, 95] width 15 height 15
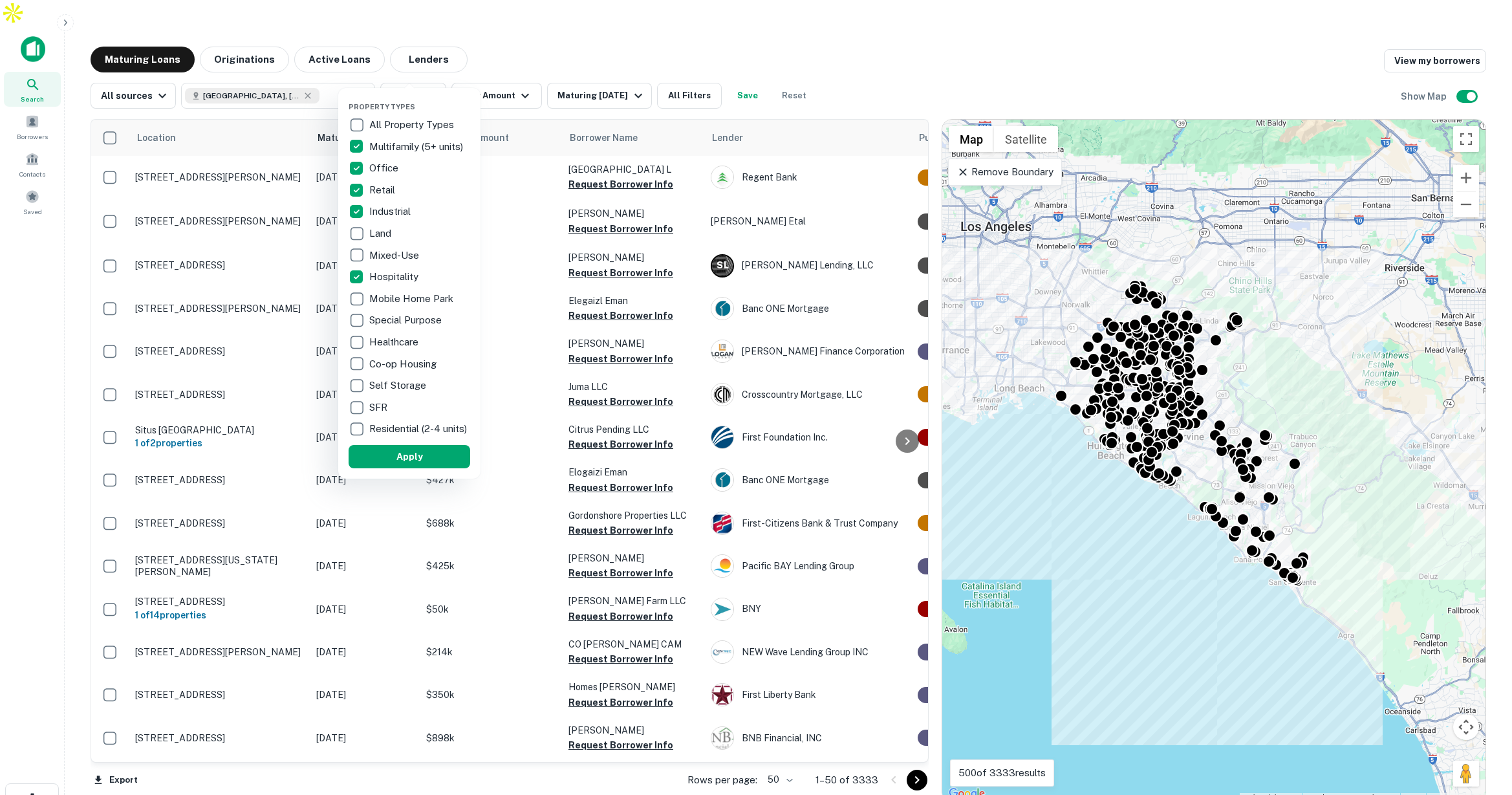
drag, startPoint x: 428, startPoint y: 455, endPoint x: 533, endPoint y: 83, distance: 386.5
click at [428, 455] on button "Apply" at bounding box center [409, 456] width 122 height 23
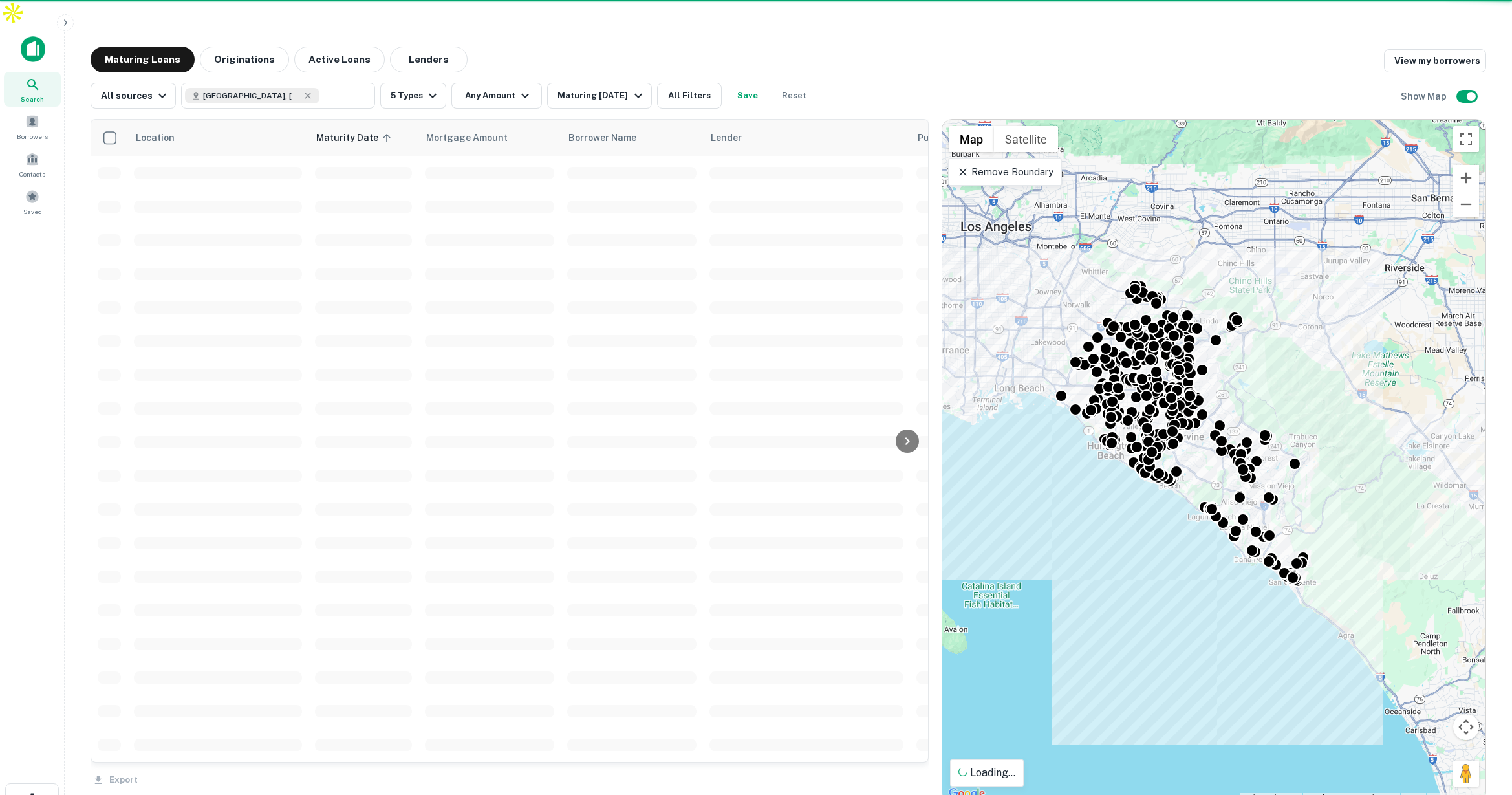
click at [514, 70] on div "Property Types All Property Types Multifamily (5+ units) Office Retail Industri…" at bounding box center [756, 398] width 1512 height 795
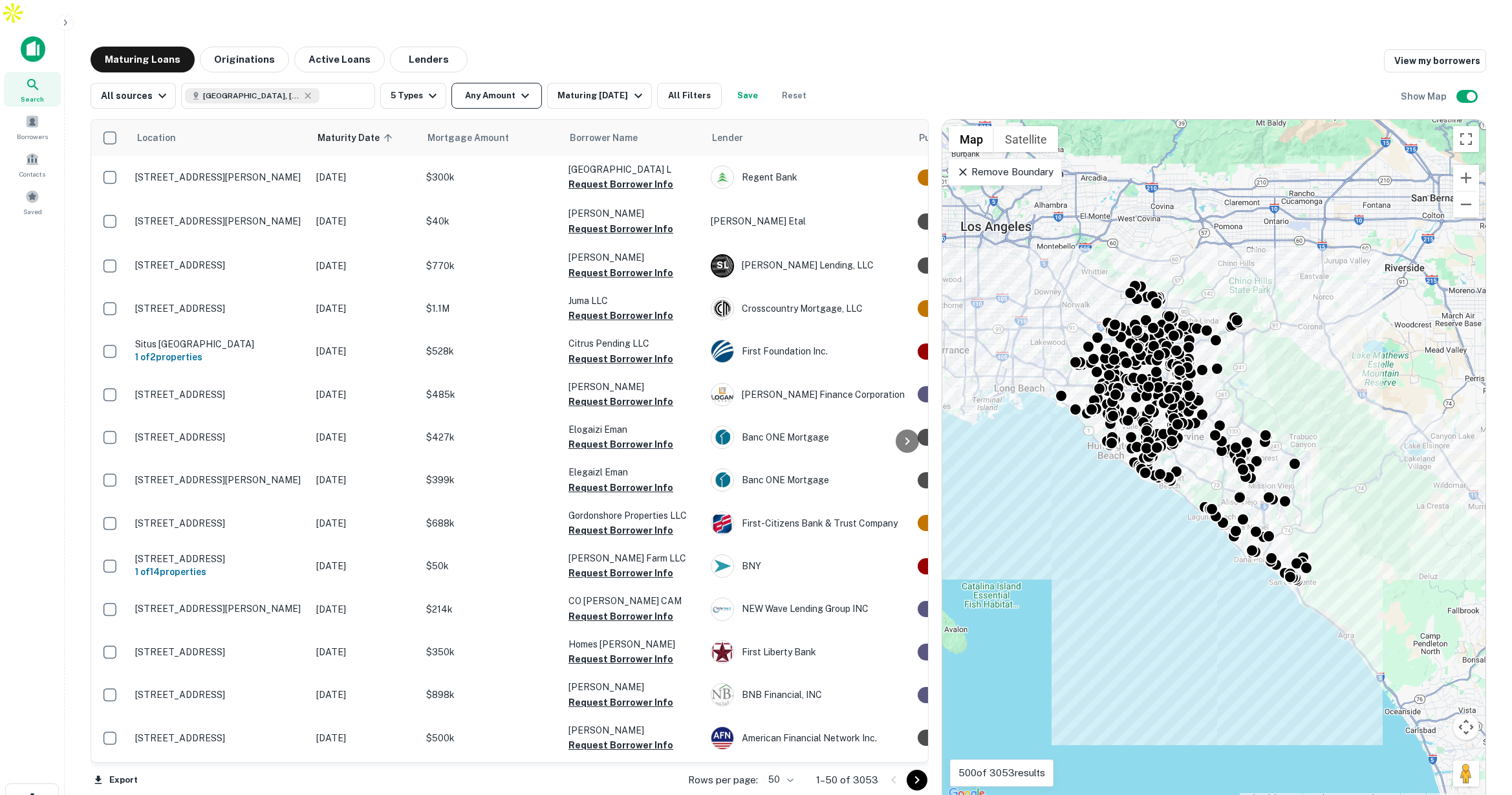
click at [519, 88] on icon "button" at bounding box center [525, 95] width 15 height 15
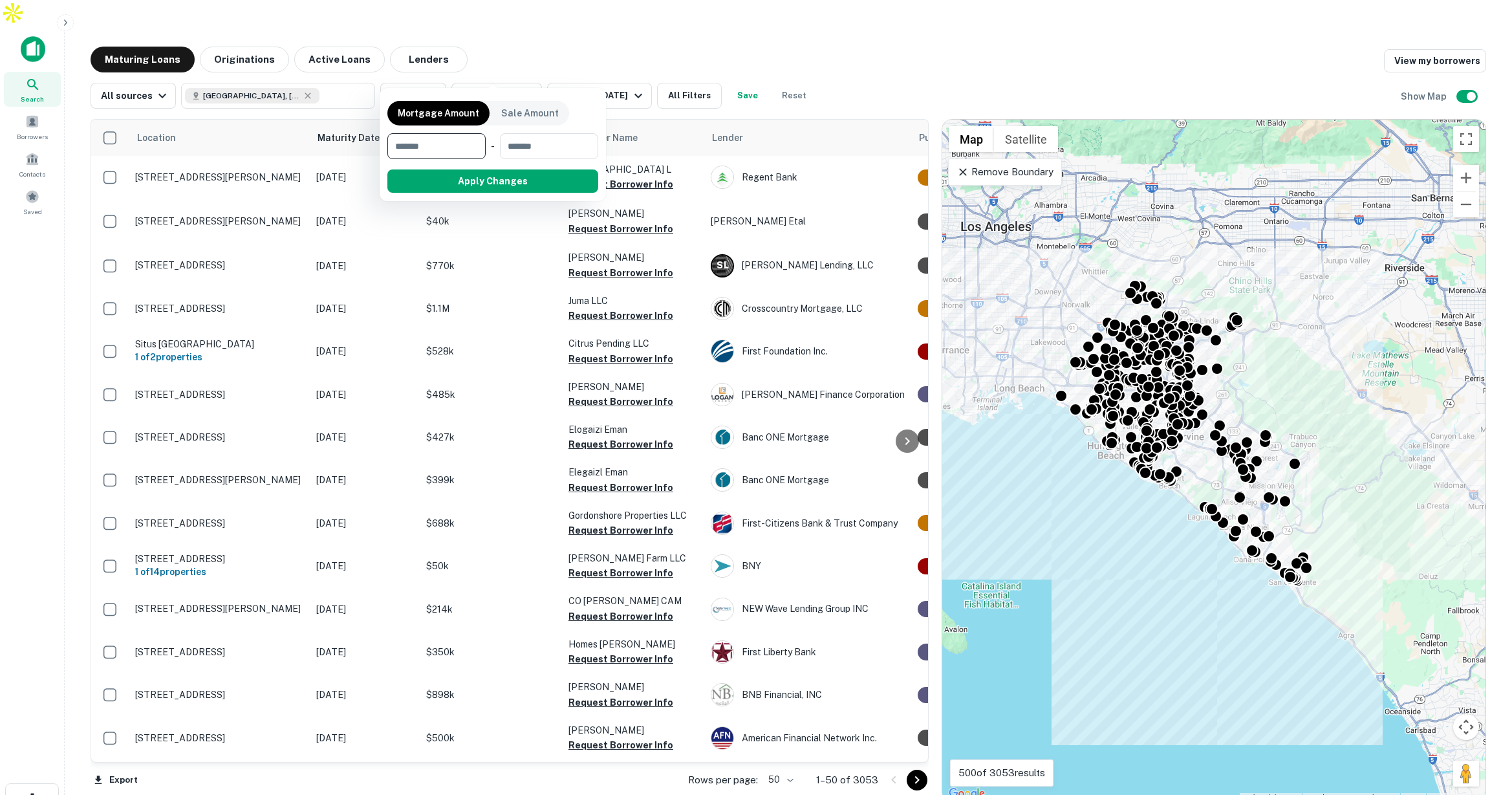
click at [450, 153] on input "number" at bounding box center [432, 146] width 89 height 26
type input "*******"
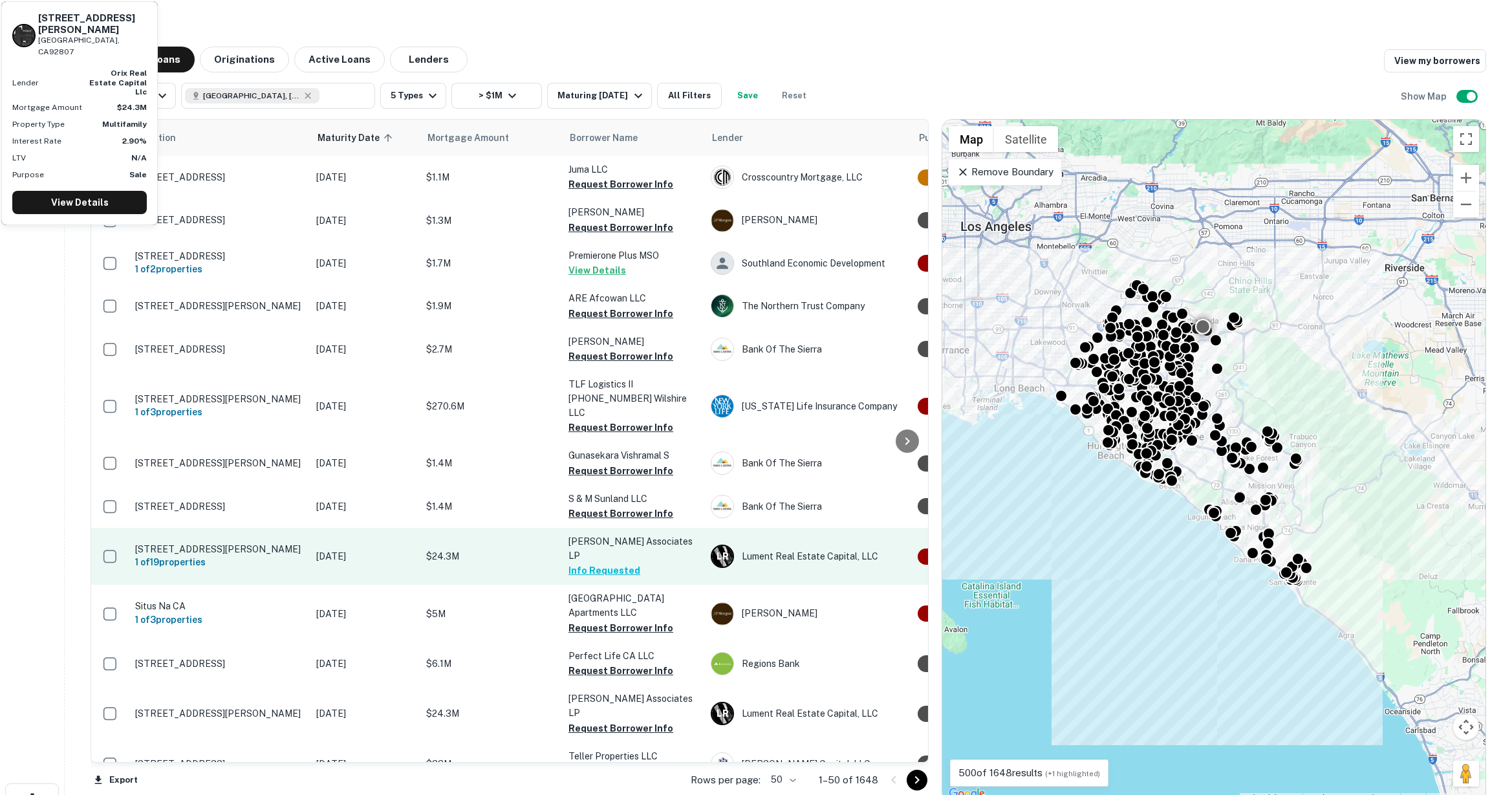
click at [494, 550] on p "$24.3M" at bounding box center [490, 557] width 129 height 14
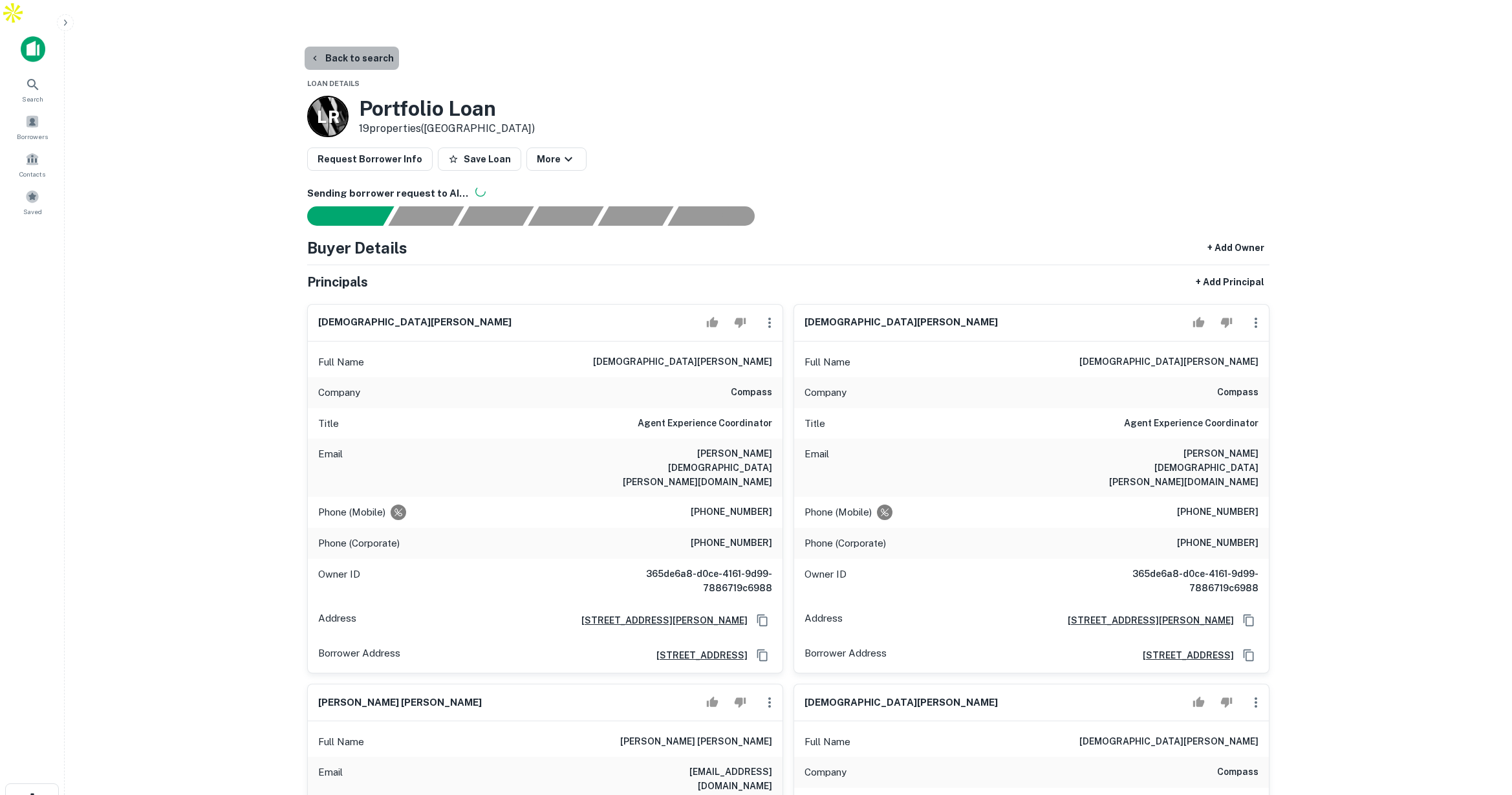
click at [371, 46] on button "Back to search" at bounding box center [352, 58] width 94 height 23
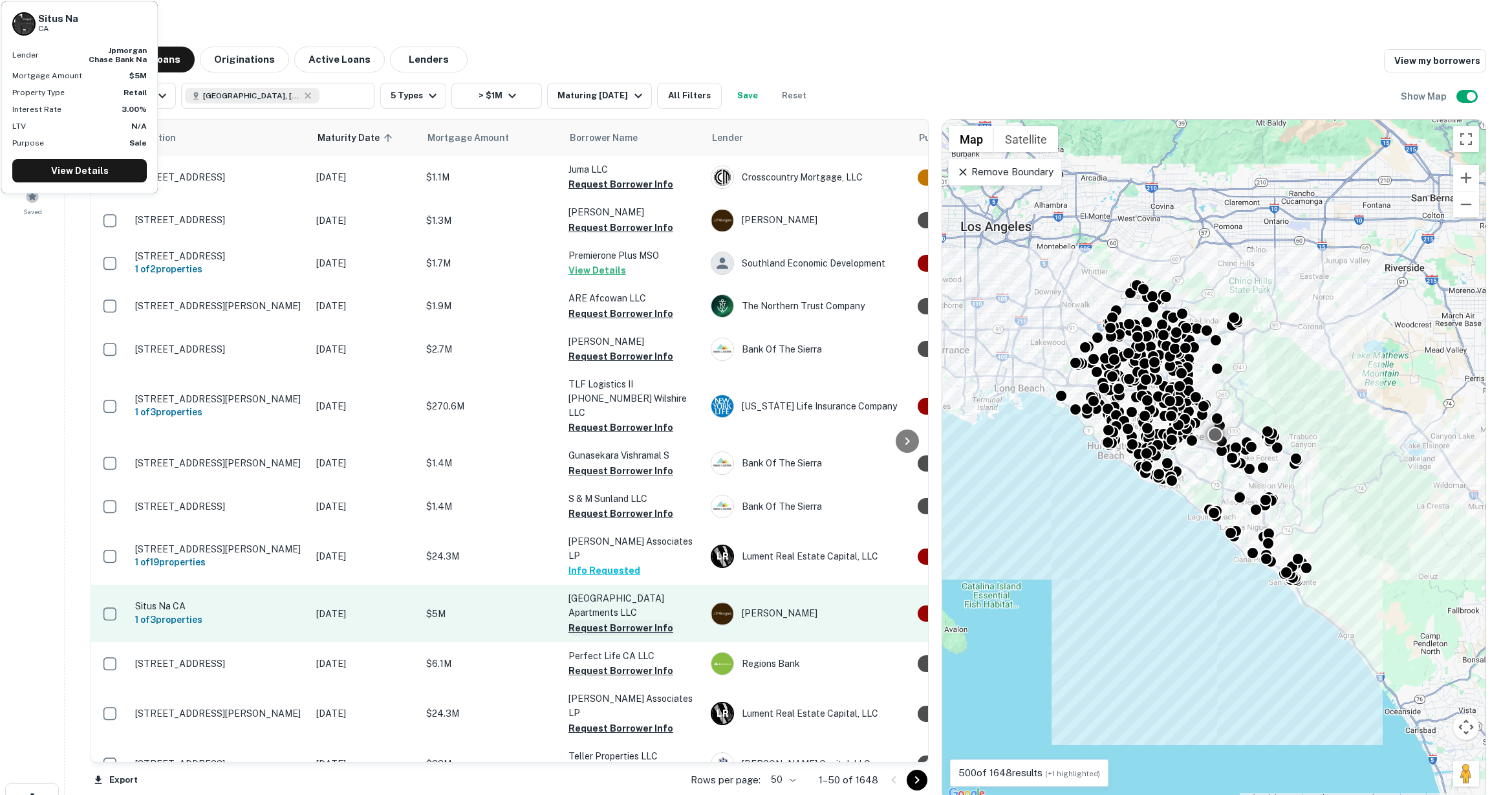
click at [601, 621] on button "Request Borrower Info" at bounding box center [621, 628] width 105 height 15
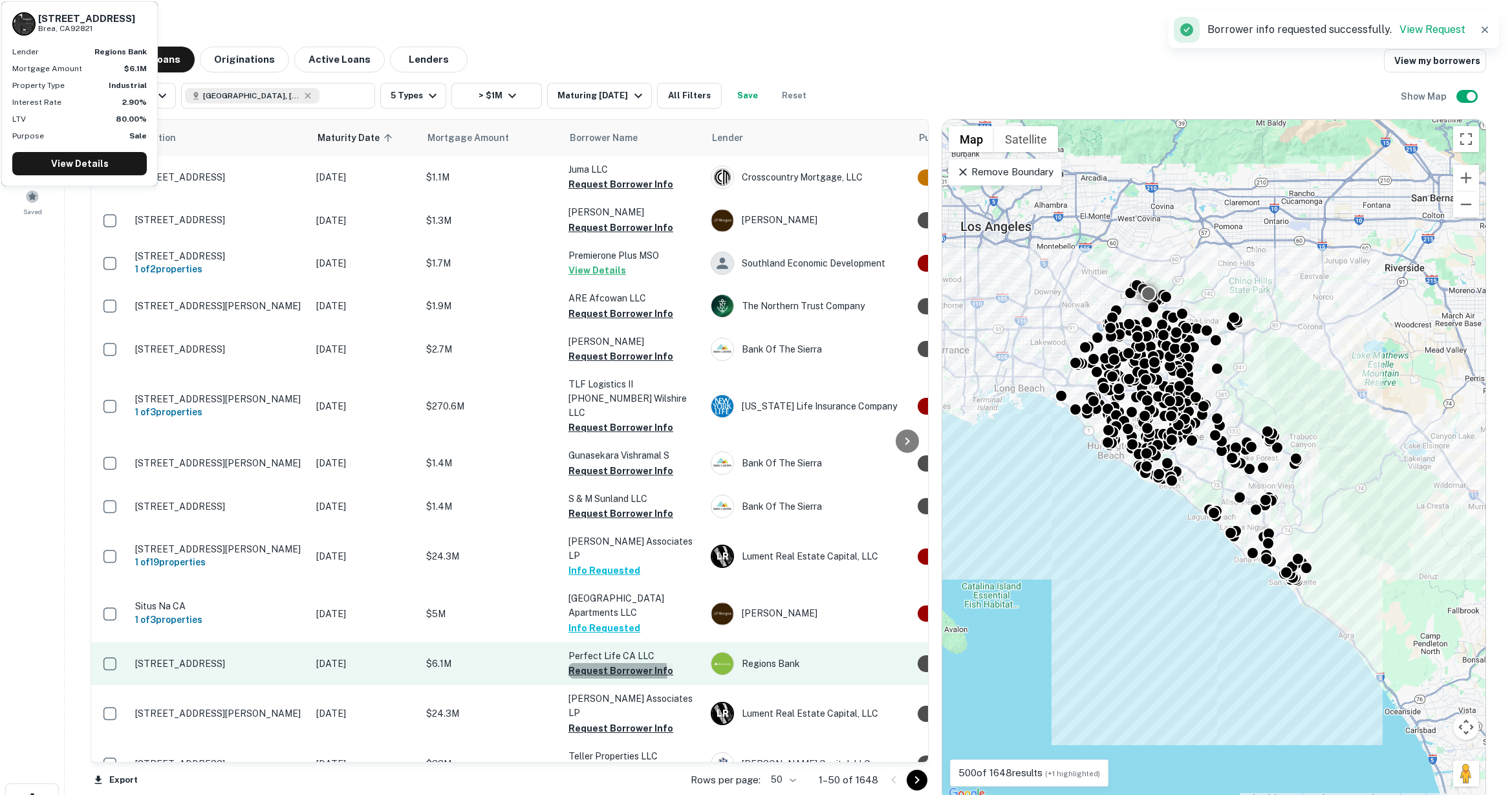
click at [614, 663] on button "Request Borrower Info" at bounding box center [621, 671] width 105 height 15
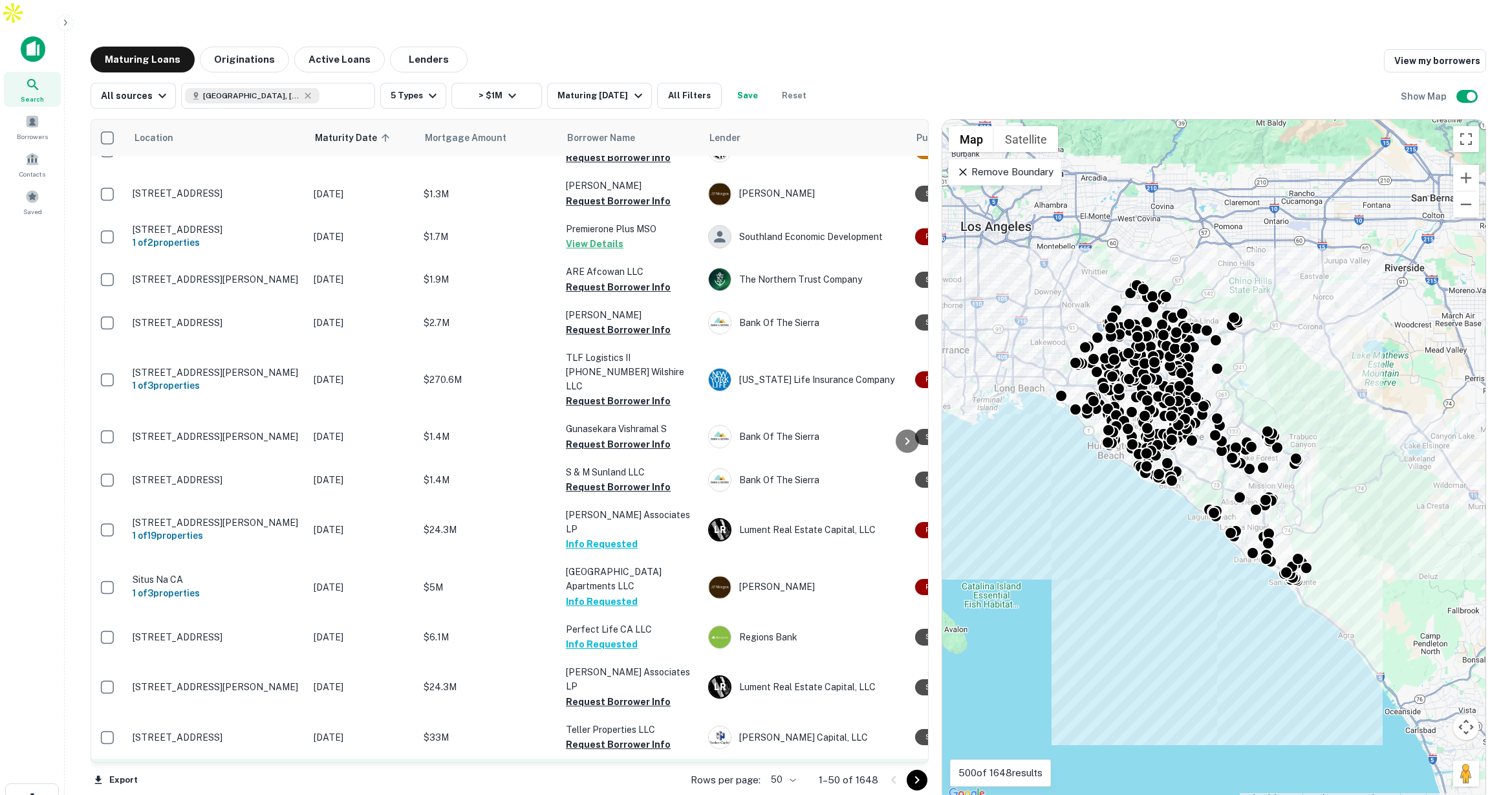
scroll to position [28, 3]
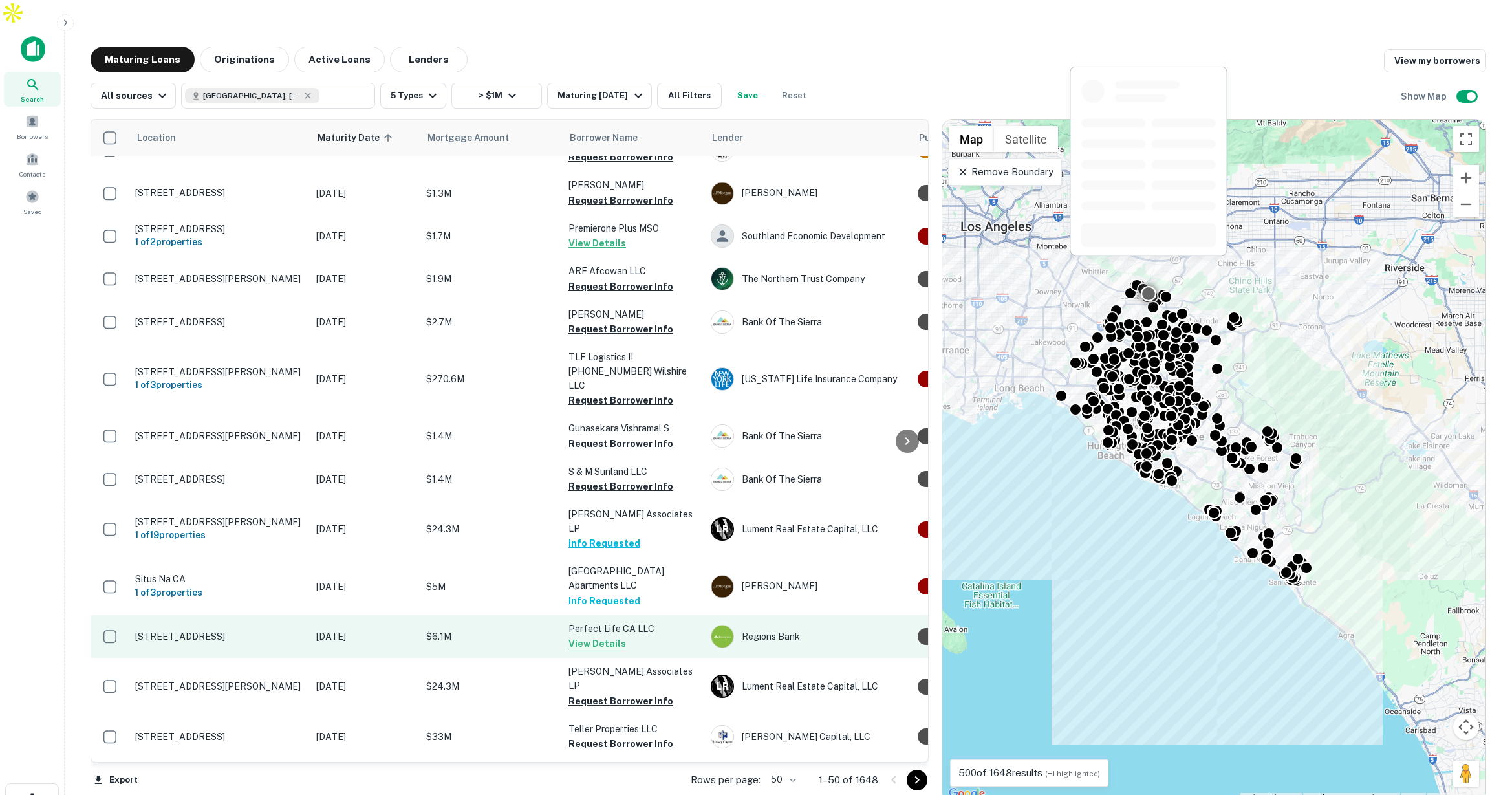
scroll to position [27, 0]
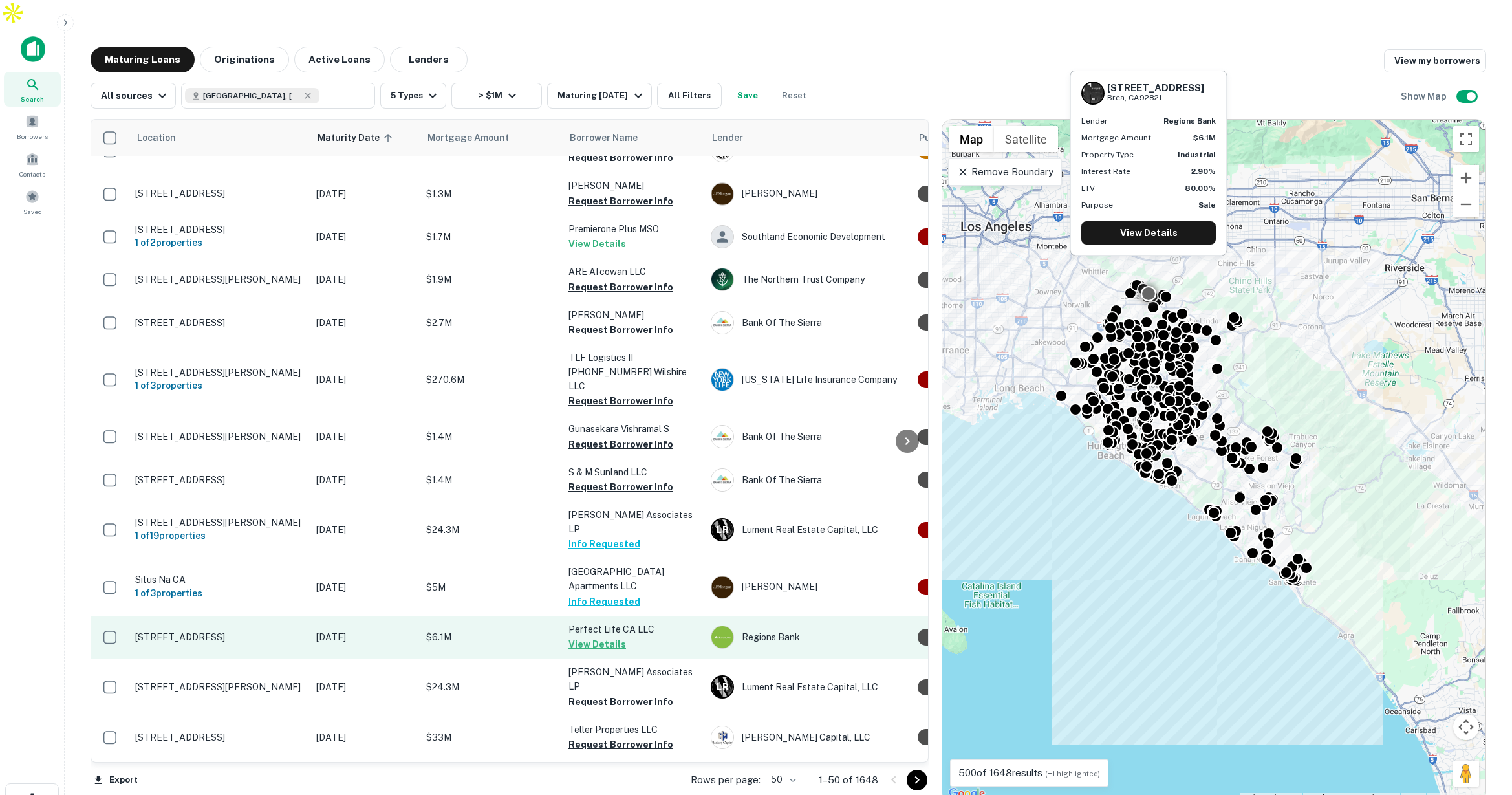
click at [483, 630] on p "$6.1M" at bounding box center [490, 637] width 129 height 14
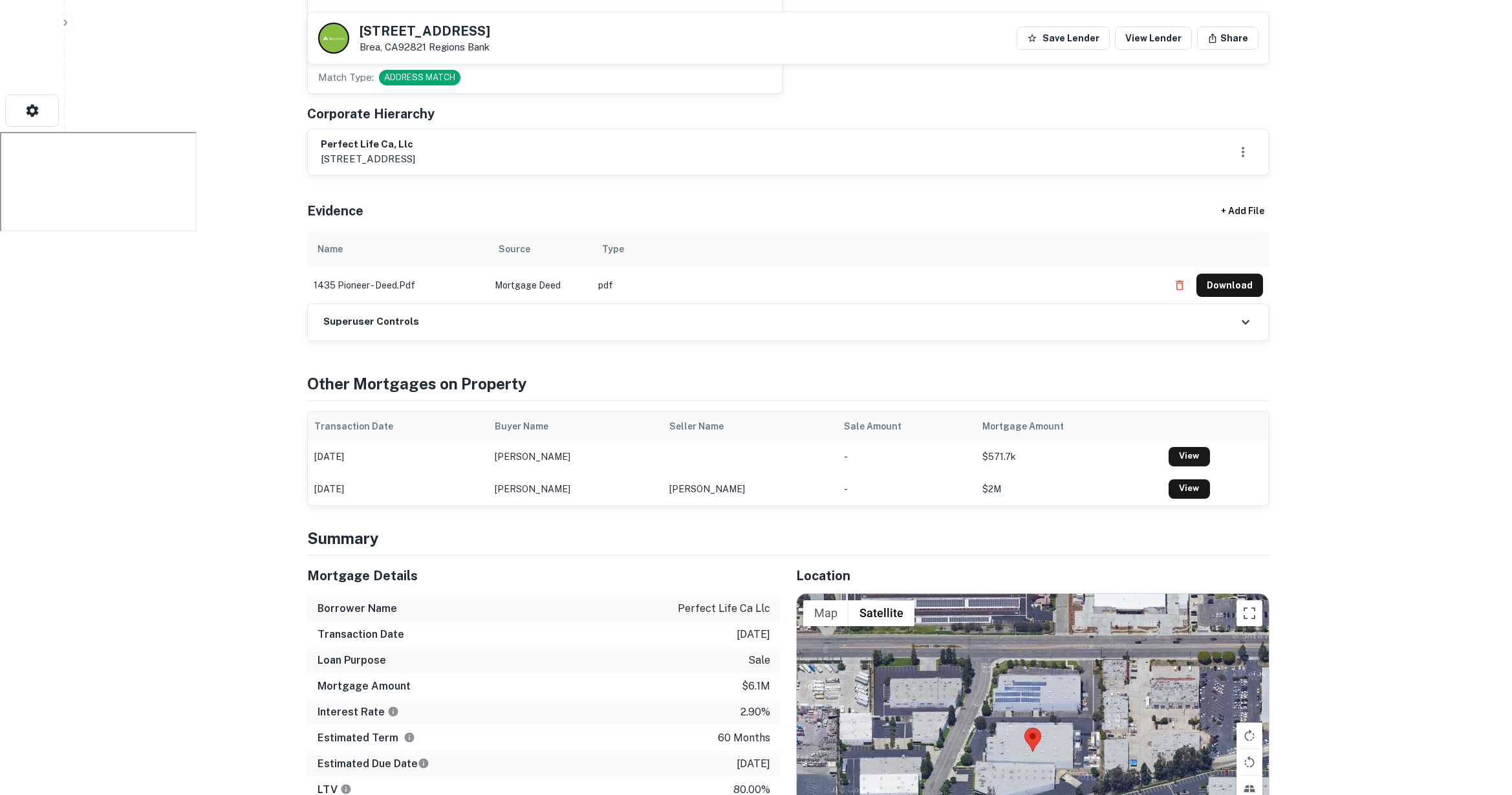
scroll to position [810, 0]
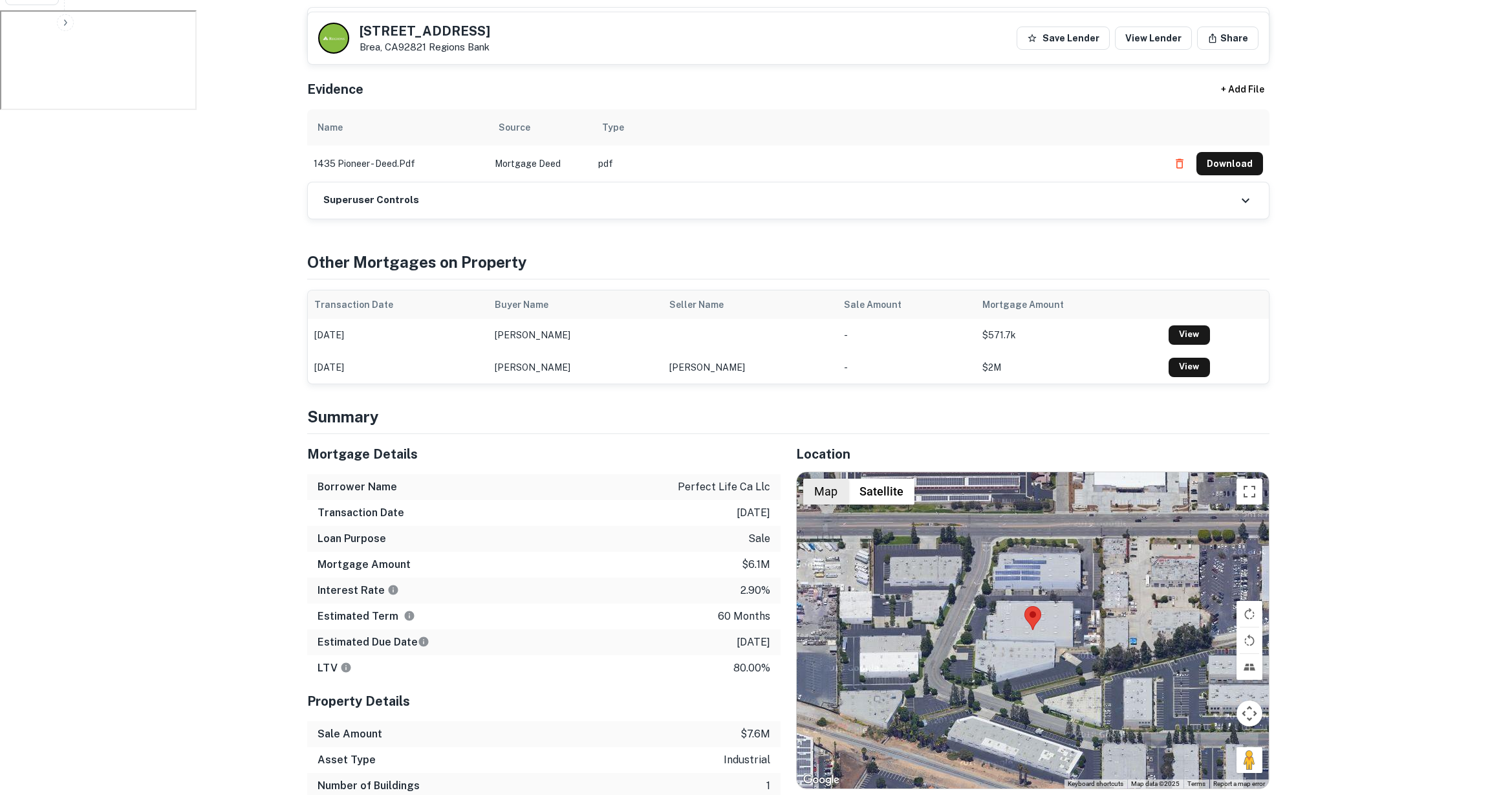
click at [827, 478] on button "Map" at bounding box center [825, 491] width 45 height 26
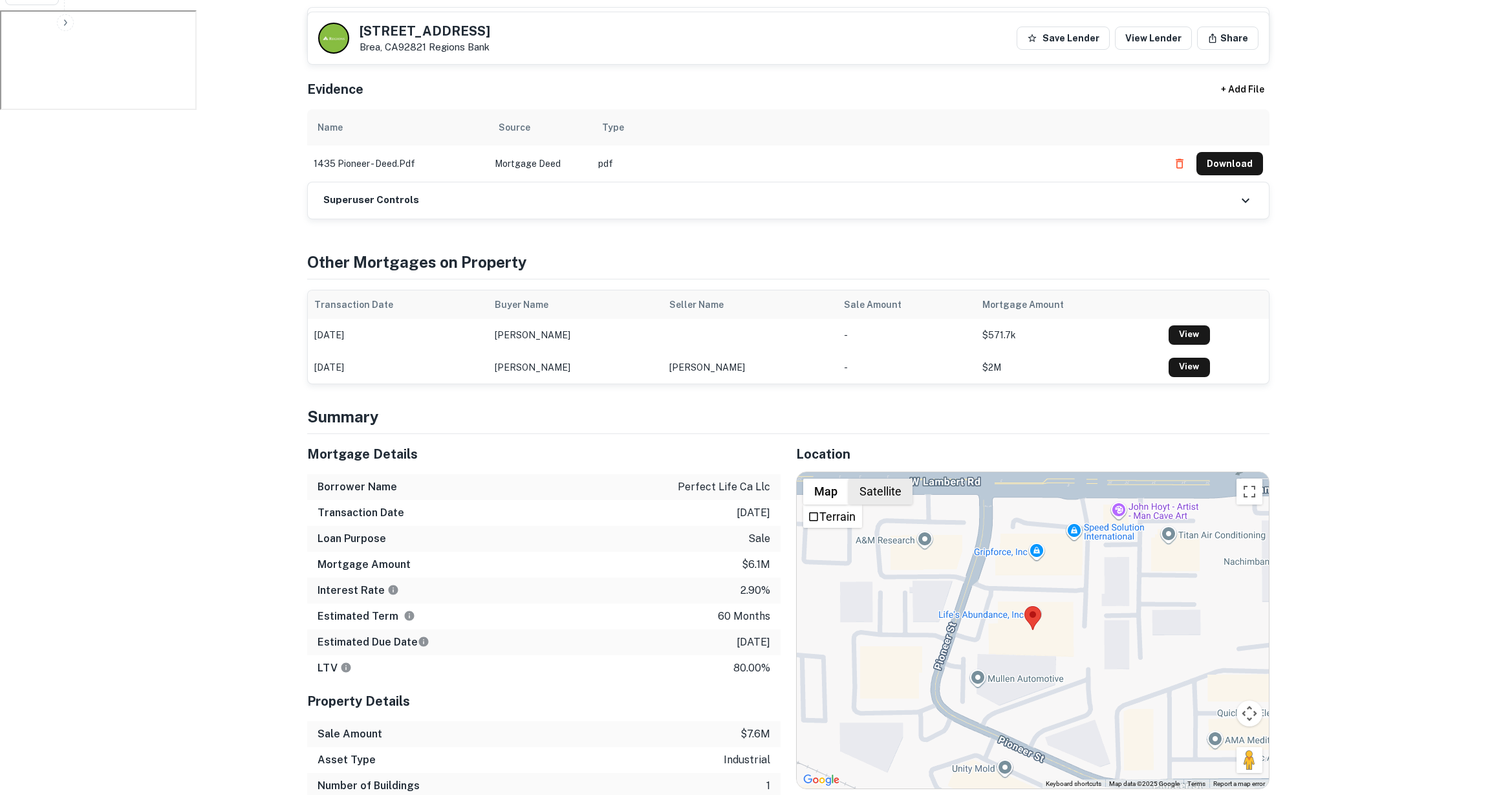
click at [898, 478] on button "Satellite" at bounding box center [881, 491] width 64 height 26
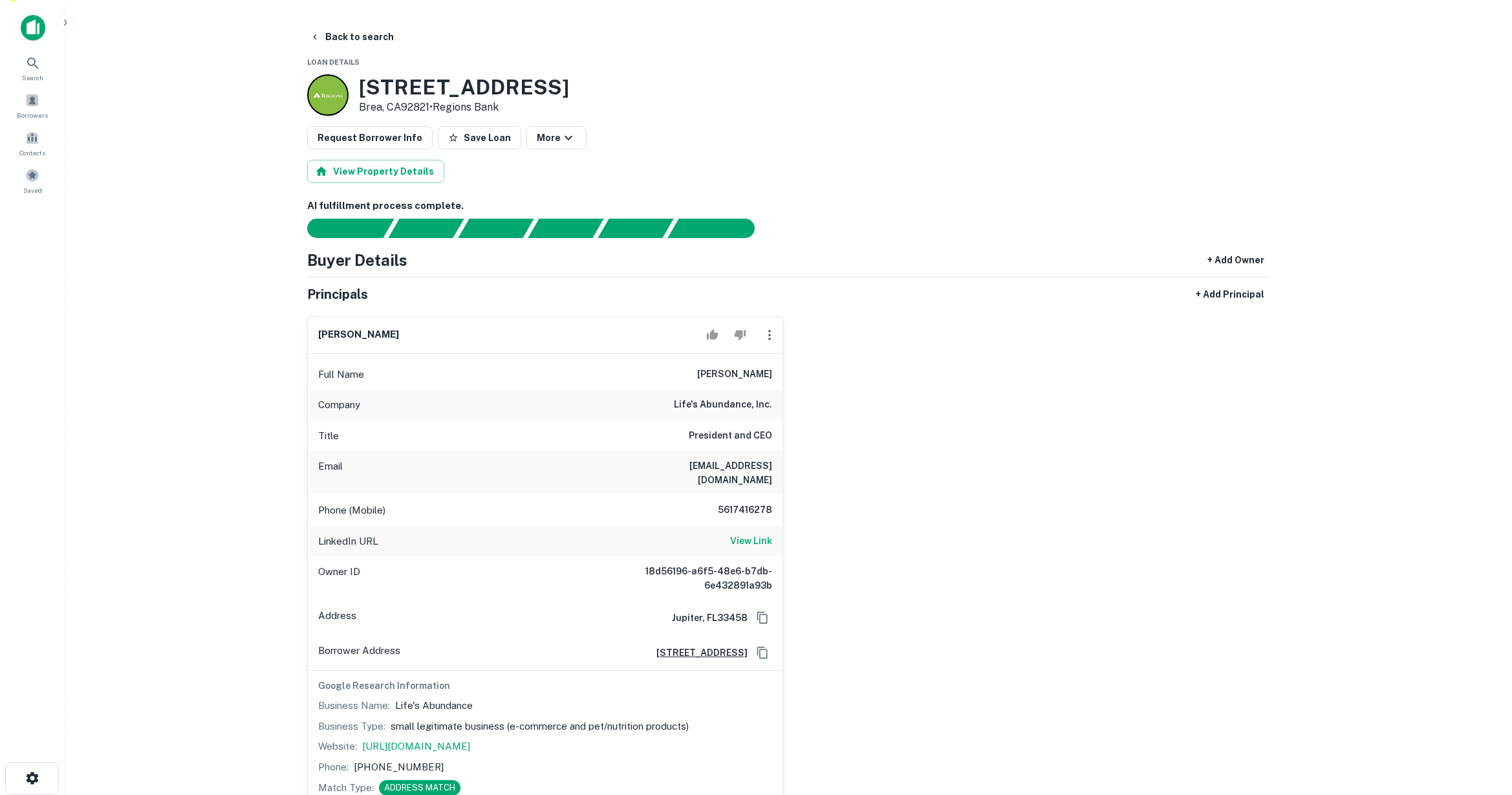
scroll to position [19, 0]
